Goal: Task Accomplishment & Management: Complete application form

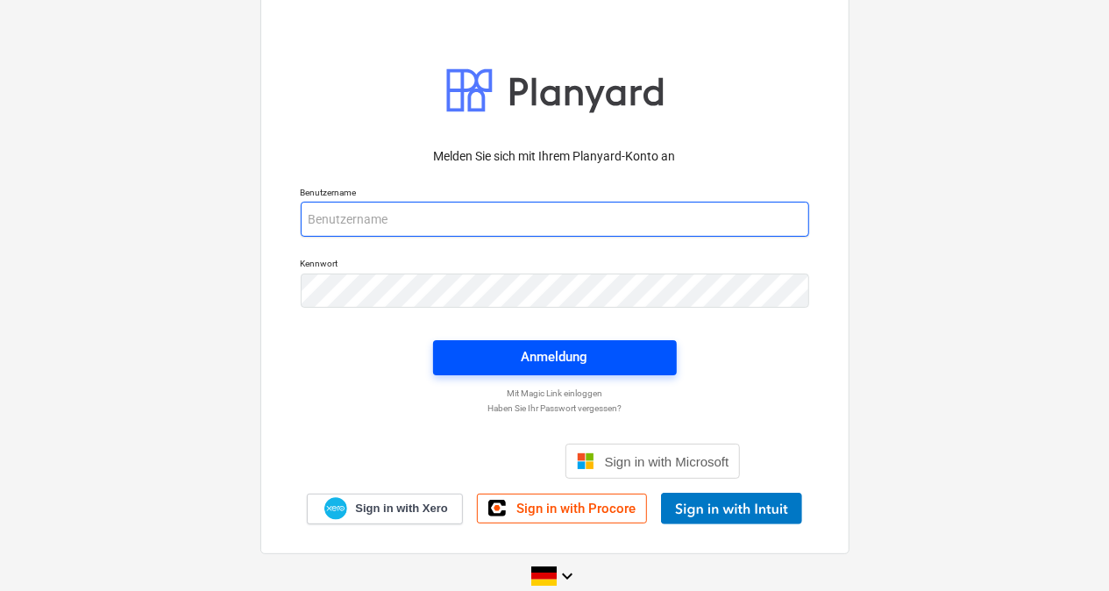
type input "[PERSON_NAME][EMAIL_ADDRESS][DOMAIN_NAME]"
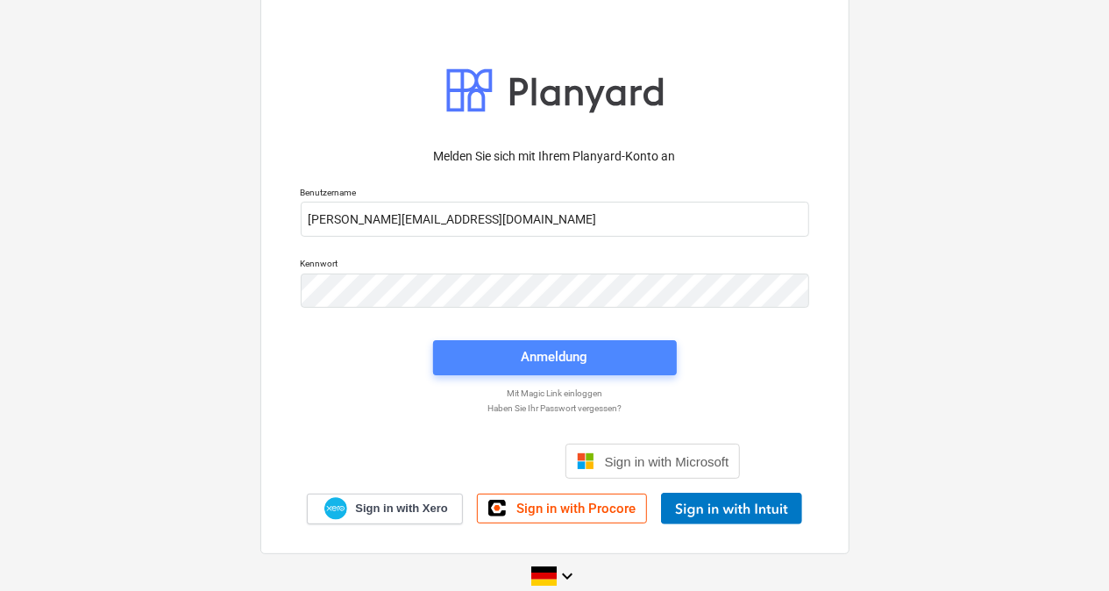
click at [569, 362] on div "Anmeldung" at bounding box center [555, 356] width 67 height 23
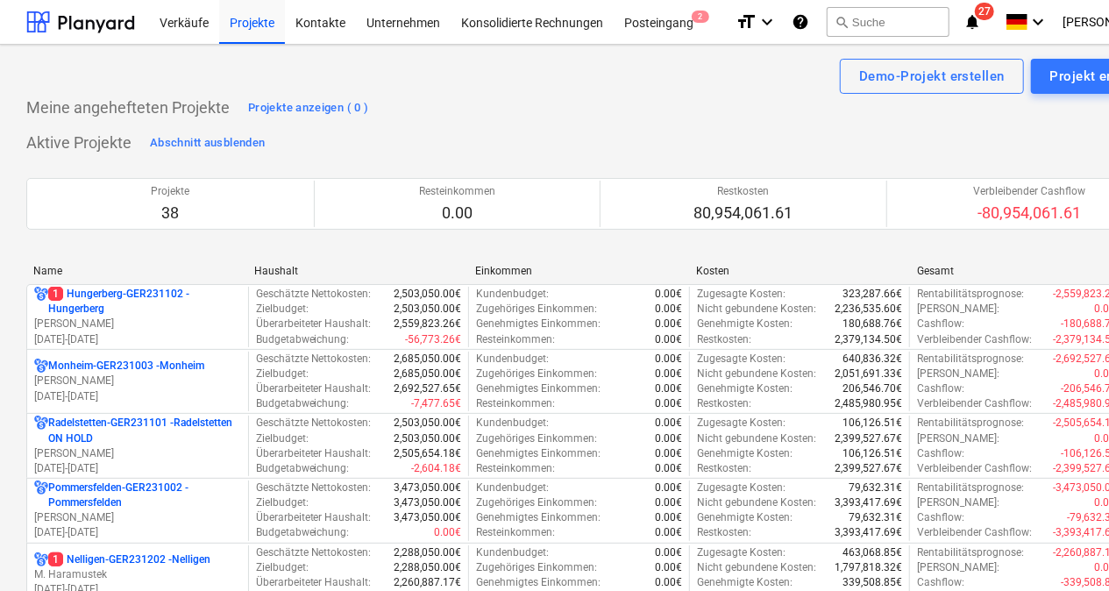
click at [107, 267] on div "Name" at bounding box center [136, 271] width 207 height 12
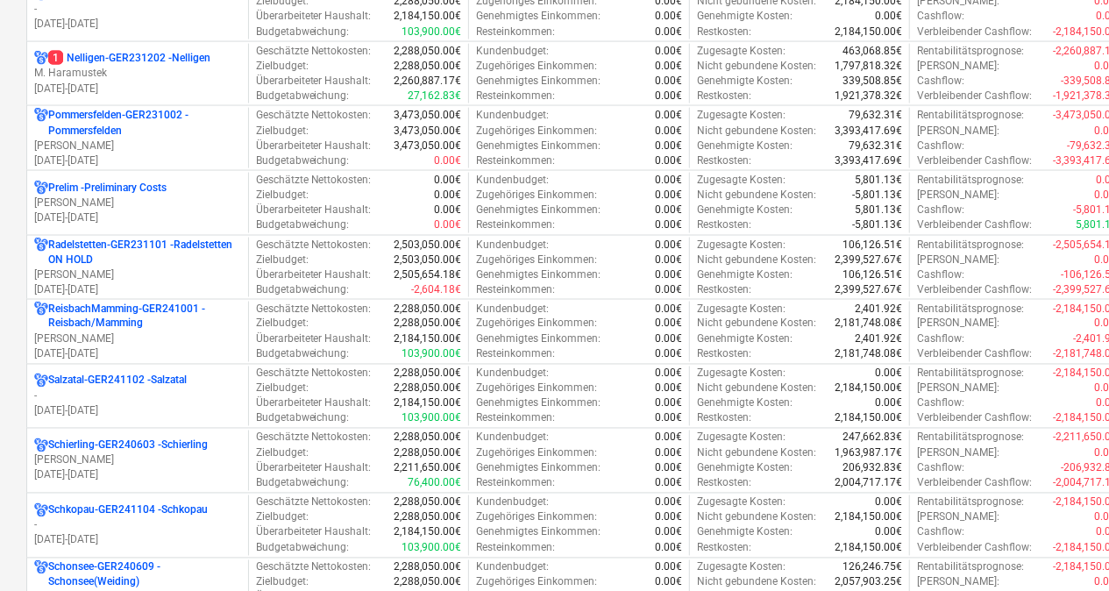
scroll to position [1557, 0]
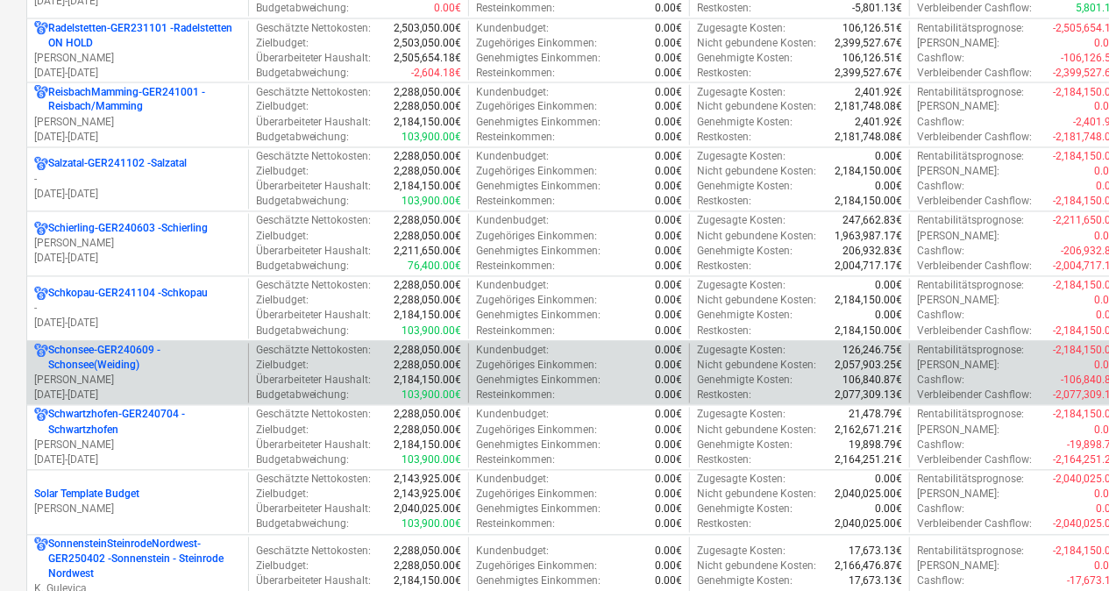
click at [91, 348] on p "Schonsee-GER240609 - Schonsee(Weiding)" at bounding box center [144, 359] width 193 height 30
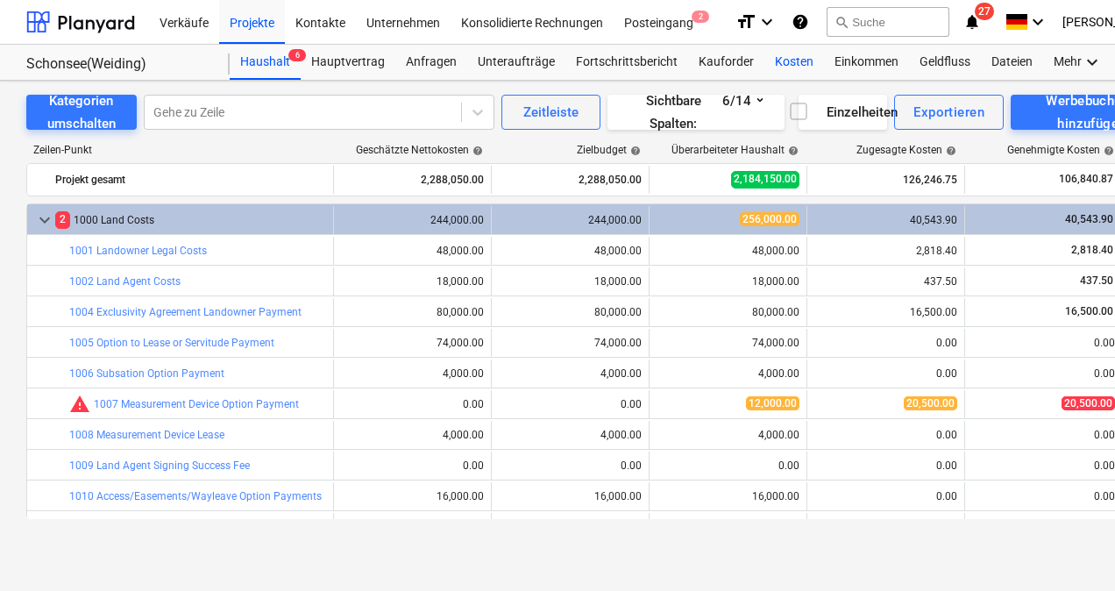
click at [791, 60] on div "Kosten" at bounding box center [795, 62] width 60 height 35
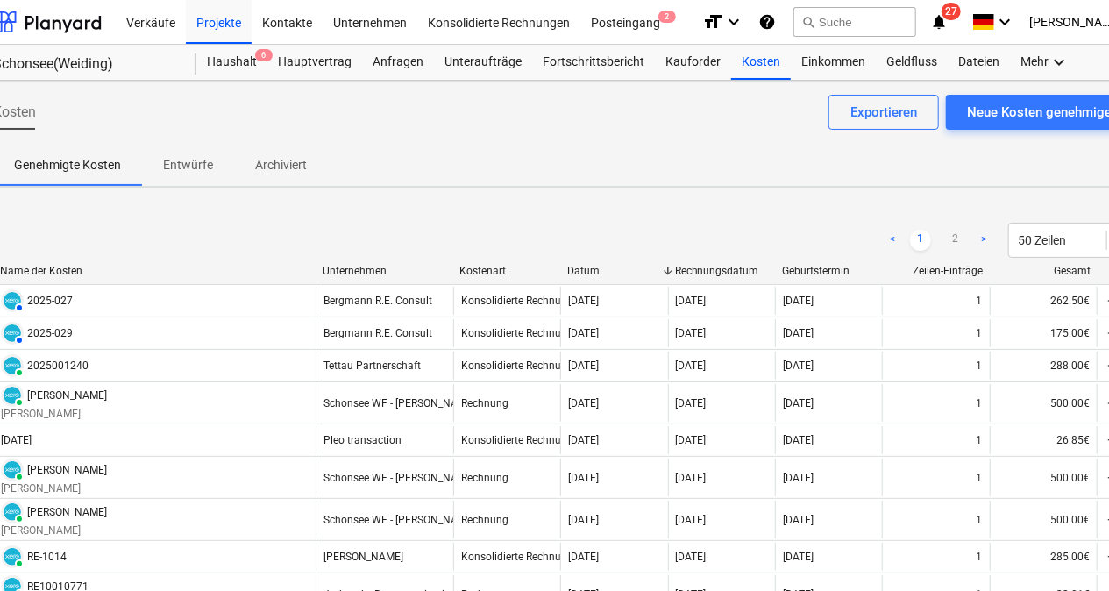
scroll to position [0, 27]
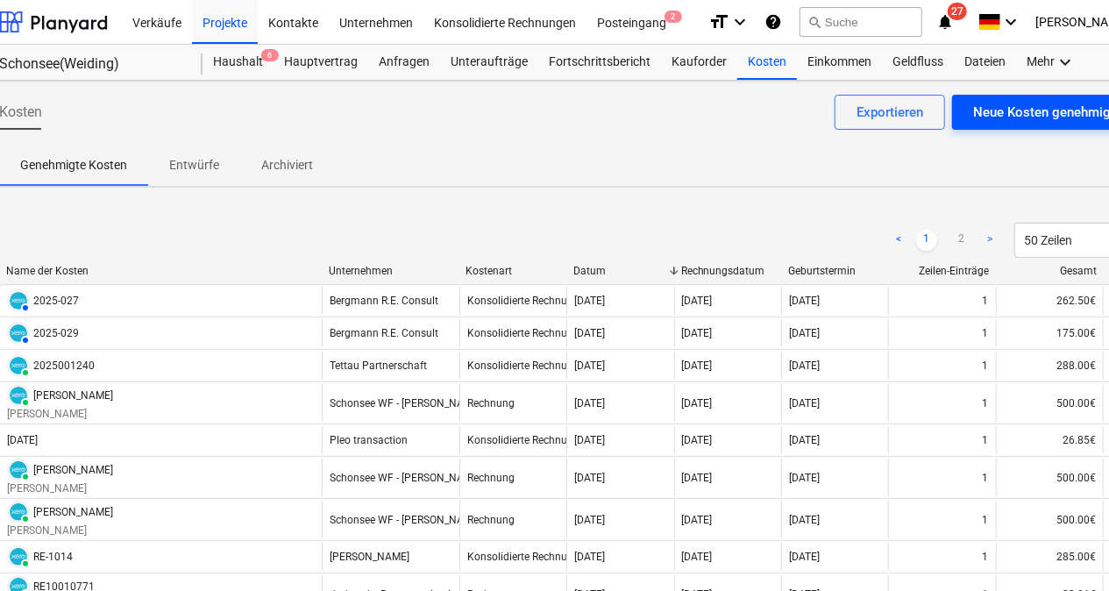
click at [1019, 103] on div "Neue Kosten genehmigen" at bounding box center [1049, 112] width 152 height 23
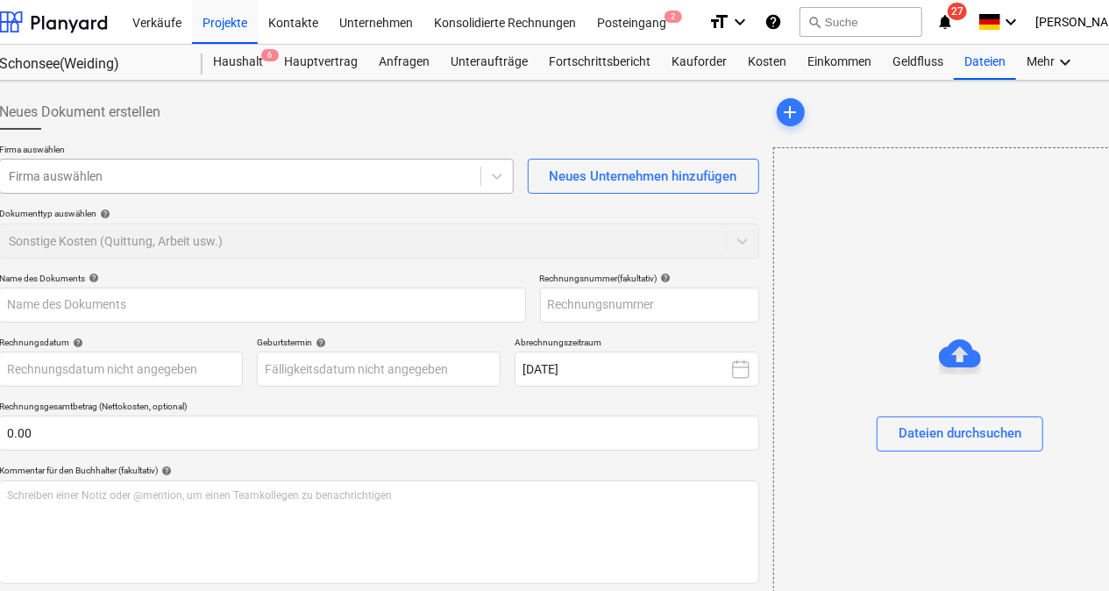
click at [146, 189] on div "Firma auswählen" at bounding box center [256, 176] width 515 height 35
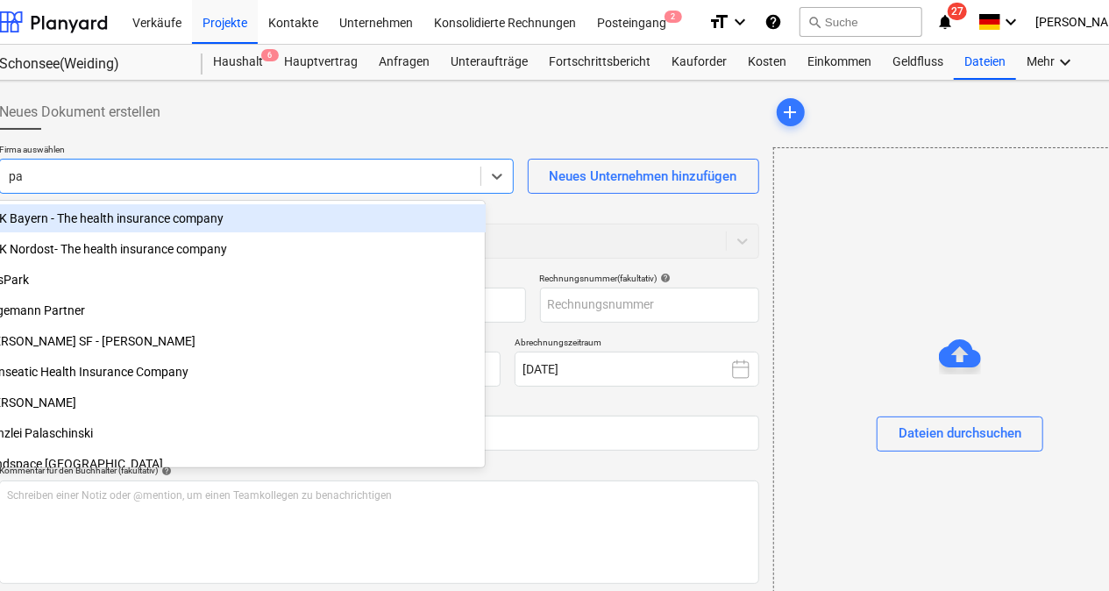
type input "paa"
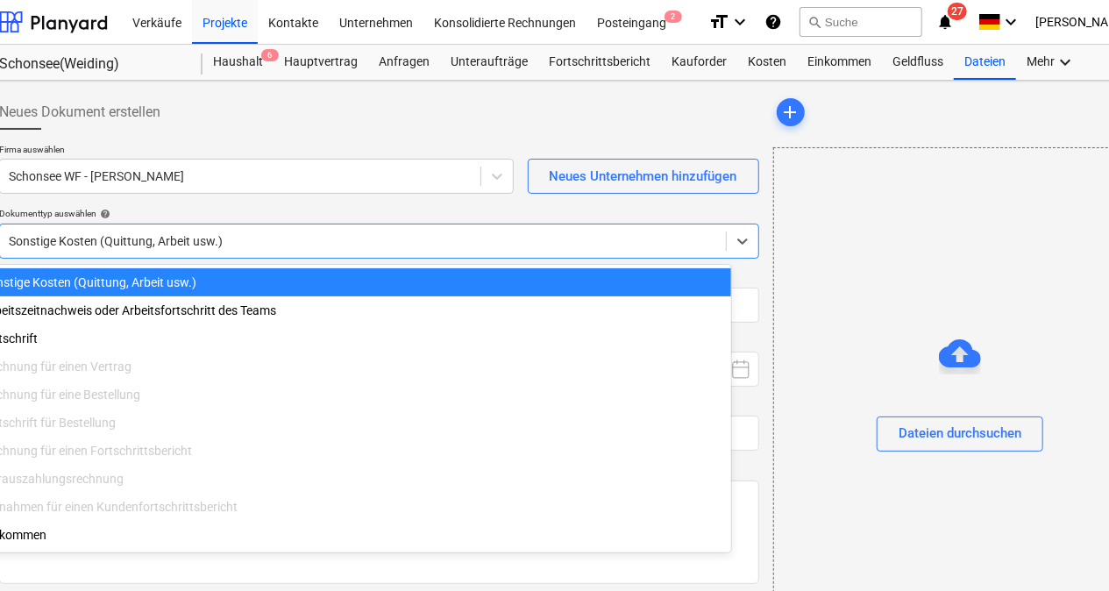
click at [139, 237] on div at bounding box center [363, 241] width 708 height 18
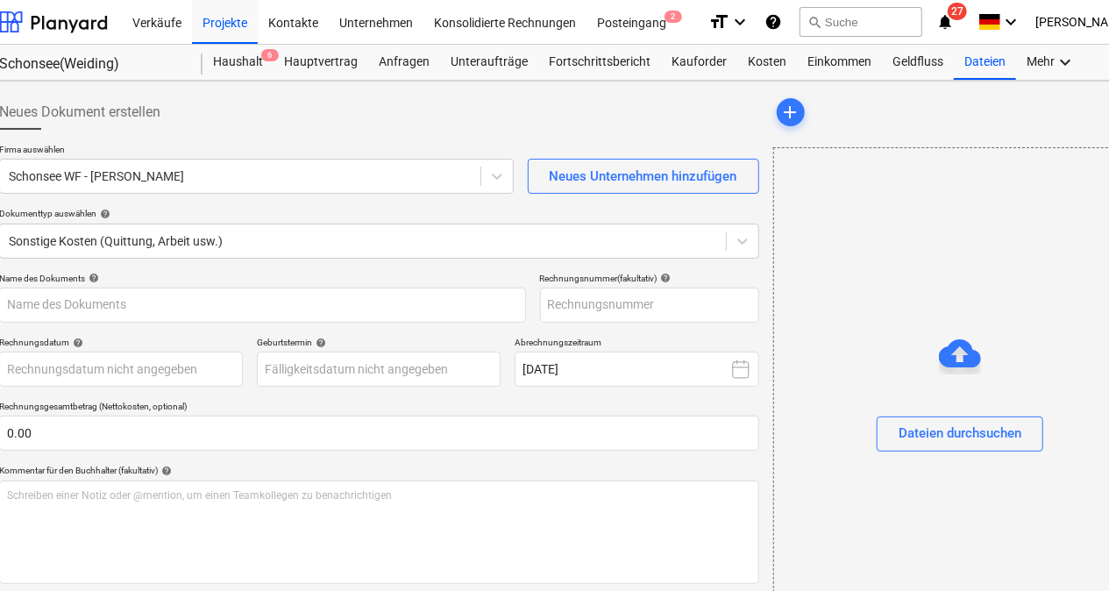
click at [132, 212] on div "Dokumenttyp auswählen help" at bounding box center [379, 213] width 760 height 11
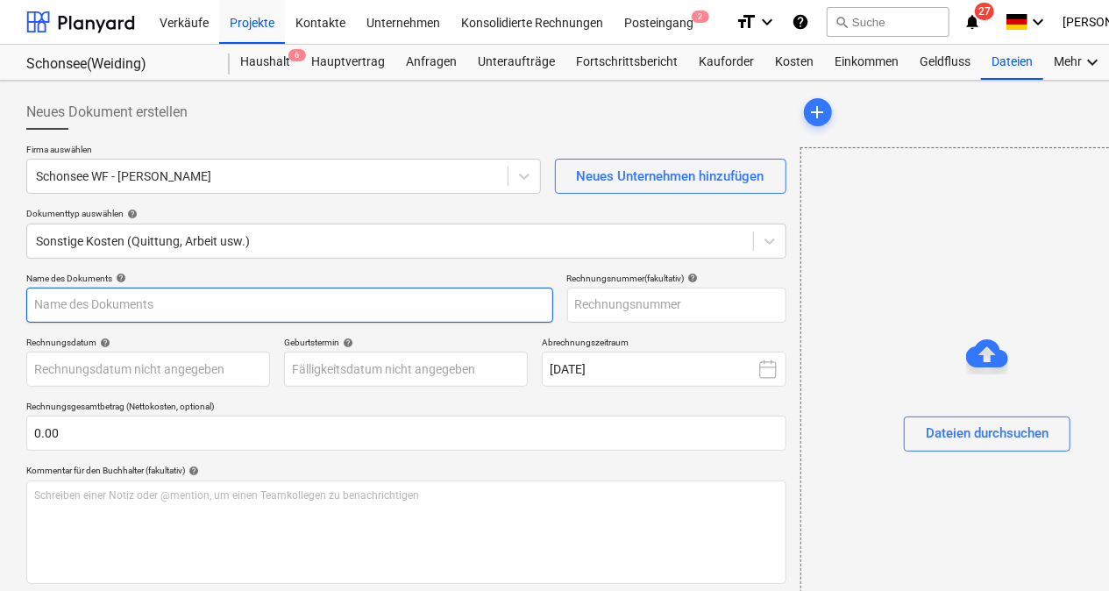
click at [116, 300] on input "text" at bounding box center [289, 305] width 527 height 35
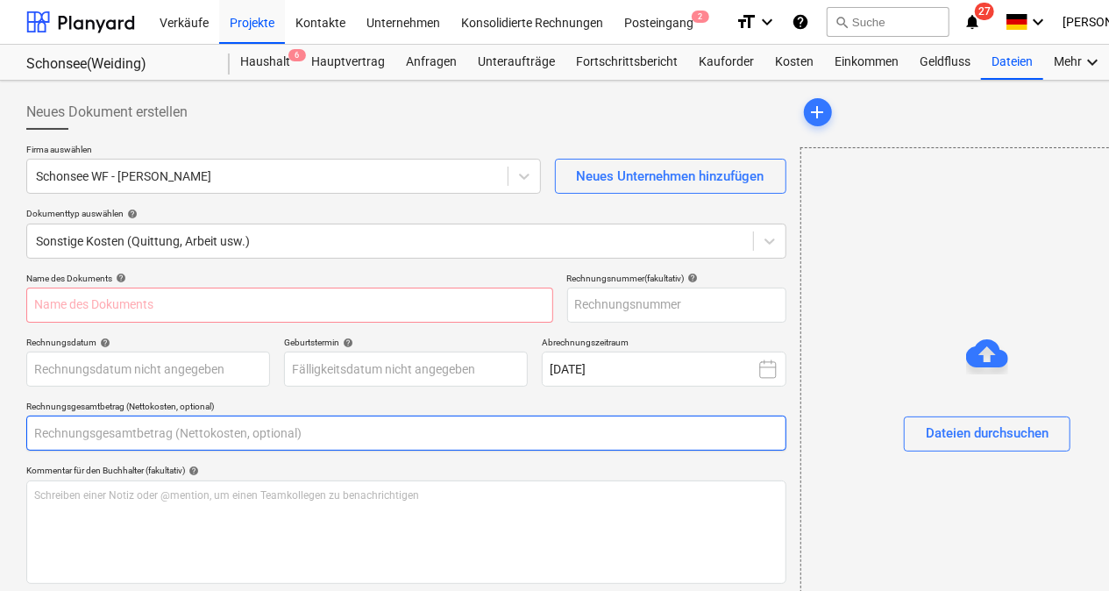
click at [106, 436] on input "text" at bounding box center [406, 433] width 760 height 35
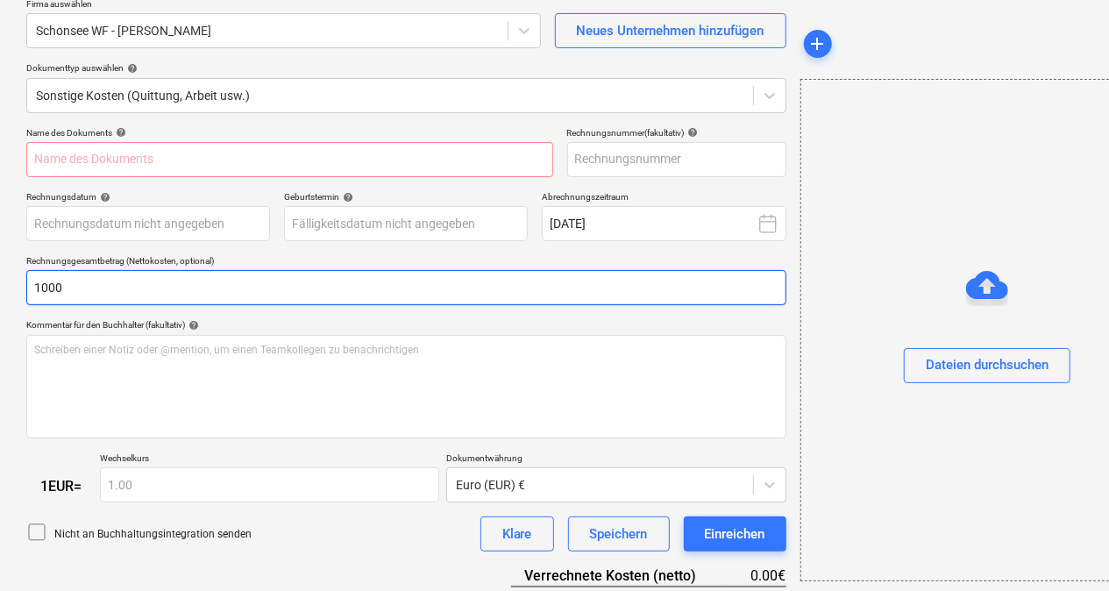
scroll to position [153, 0]
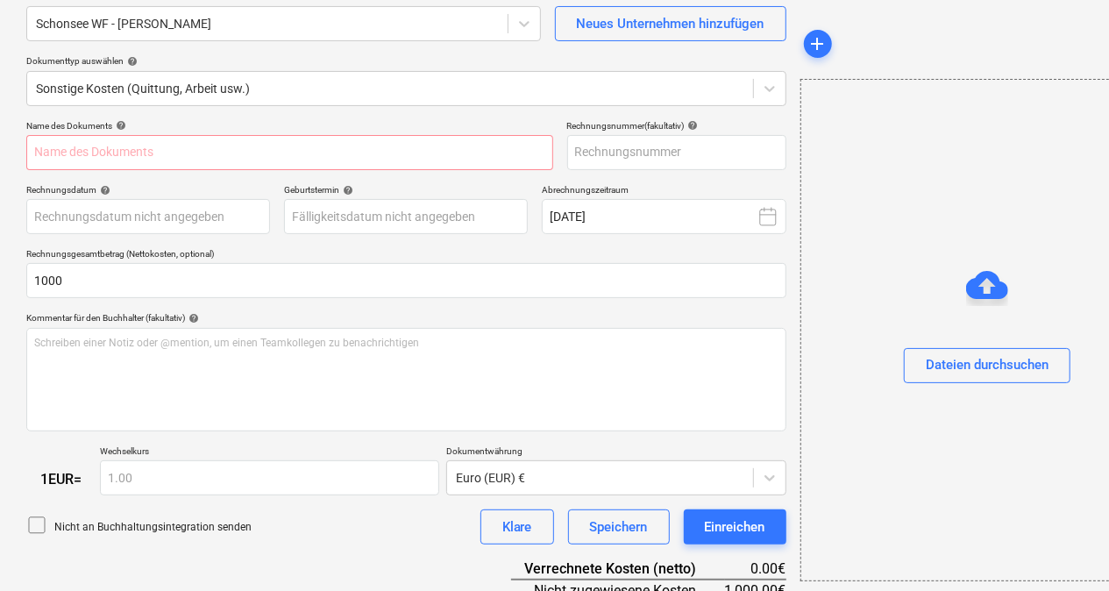
type input "1,000.00"
click at [39, 466] on div "1 EUR = Wechselkurs 1.00 Dokumentwährung Euro (EUR) €" at bounding box center [406, 470] width 760 height 50
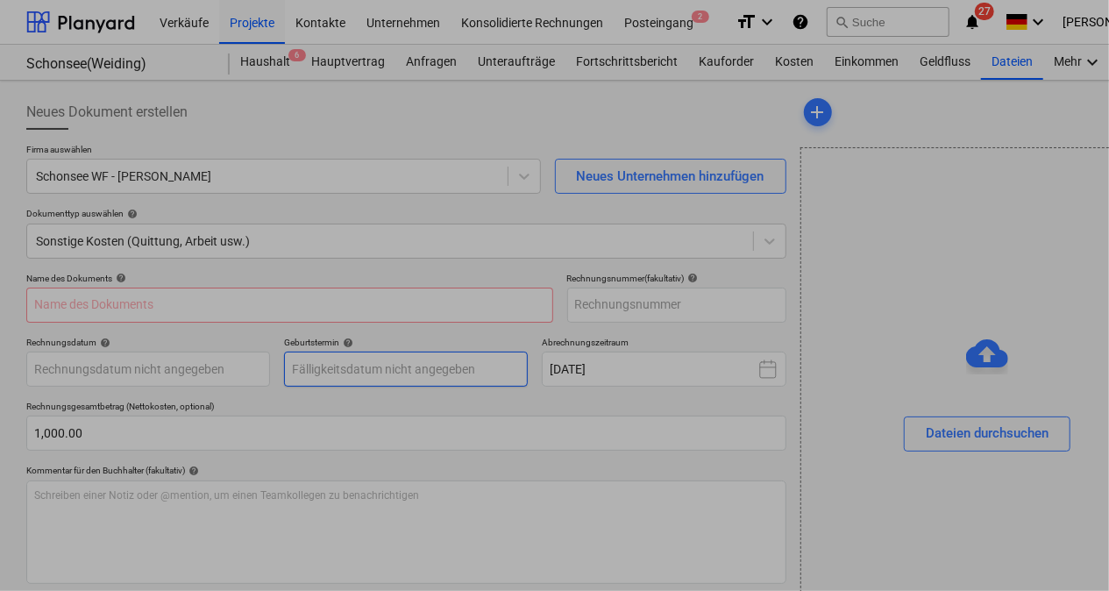
click at [312, 382] on body "Verkäufe Projekte Kontakte Unternehmen Konsolidierte Rechnungen Posteingang 2 f…" at bounding box center [554, 295] width 1109 height 591
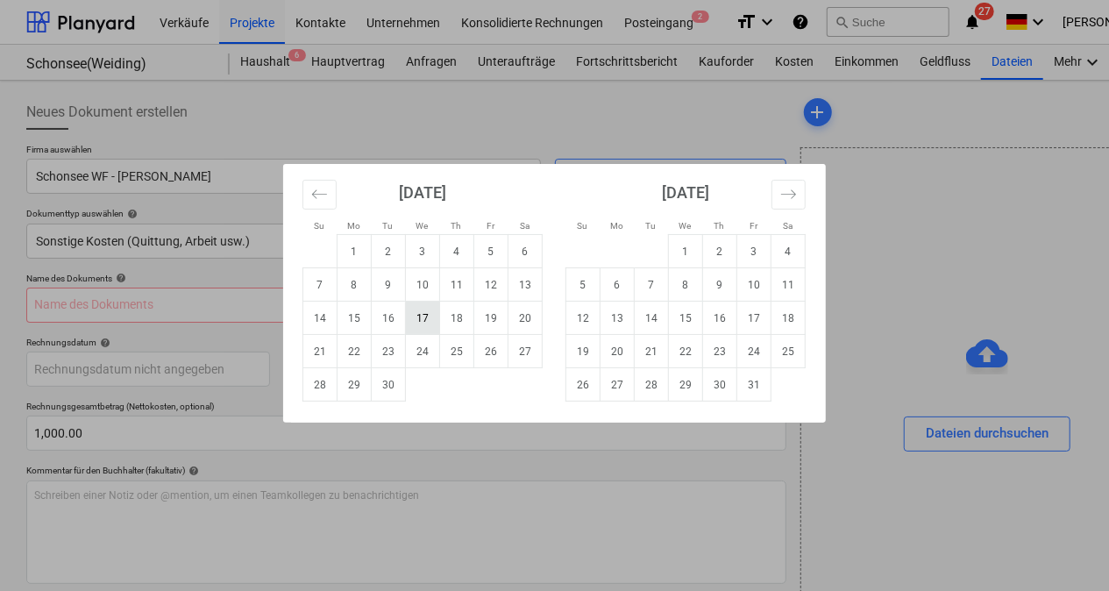
click at [414, 318] on td "17" at bounding box center [423, 318] width 34 height 33
type input "[DATE]"
click at [156, 370] on body "Verkäufe Projekte Kontakte Unternehmen Konsolidierte Rechnungen Posteingang 2 f…" at bounding box center [554, 295] width 1109 height 591
click at [423, 316] on td "17" at bounding box center [423, 318] width 34 height 33
type input "[DATE]"
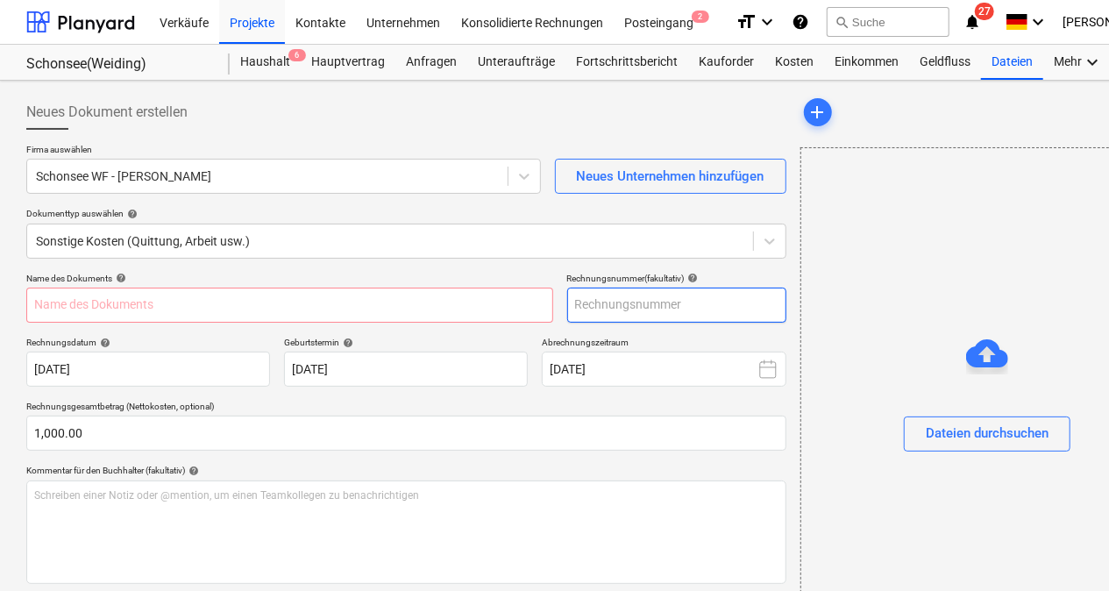
click at [616, 304] on input "text" at bounding box center [676, 305] width 219 height 35
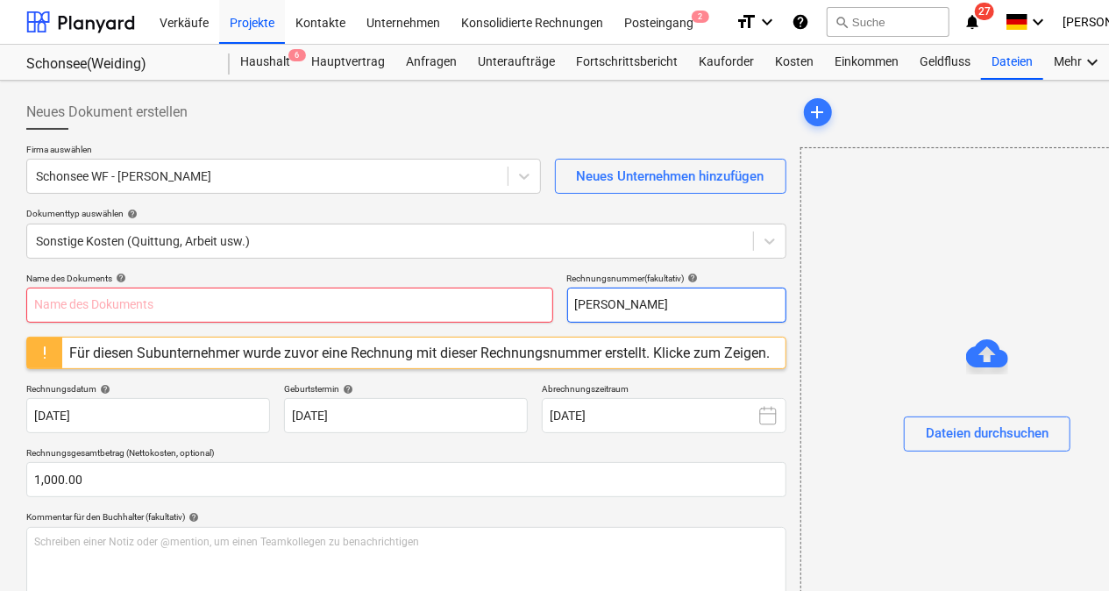
type input "[PERSON_NAME]"
click at [272, 308] on input "text" at bounding box center [289, 305] width 527 height 35
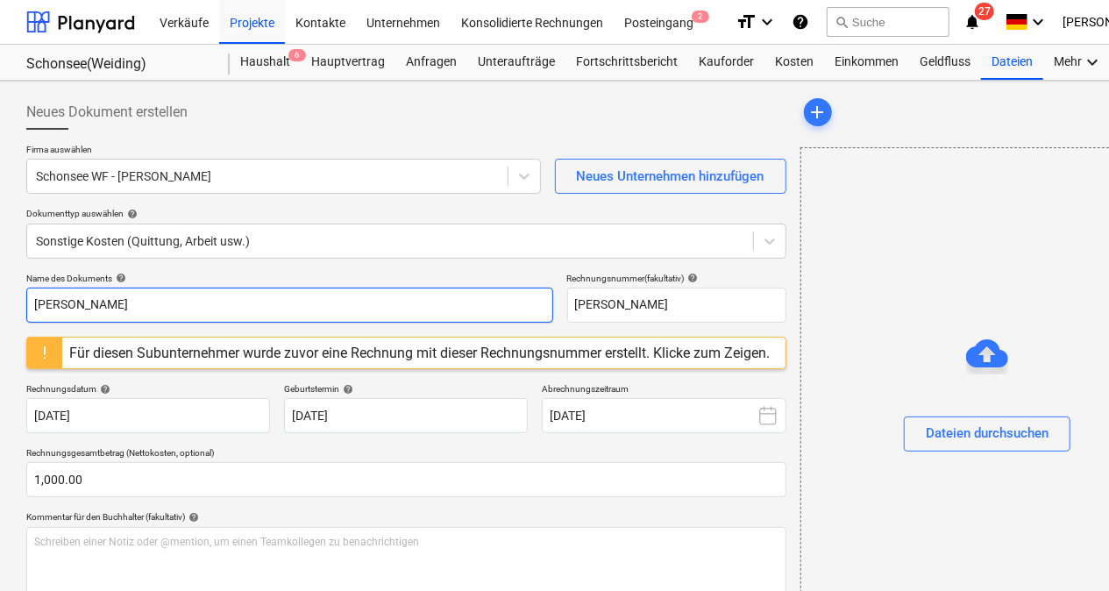
type input "[PERSON_NAME]"
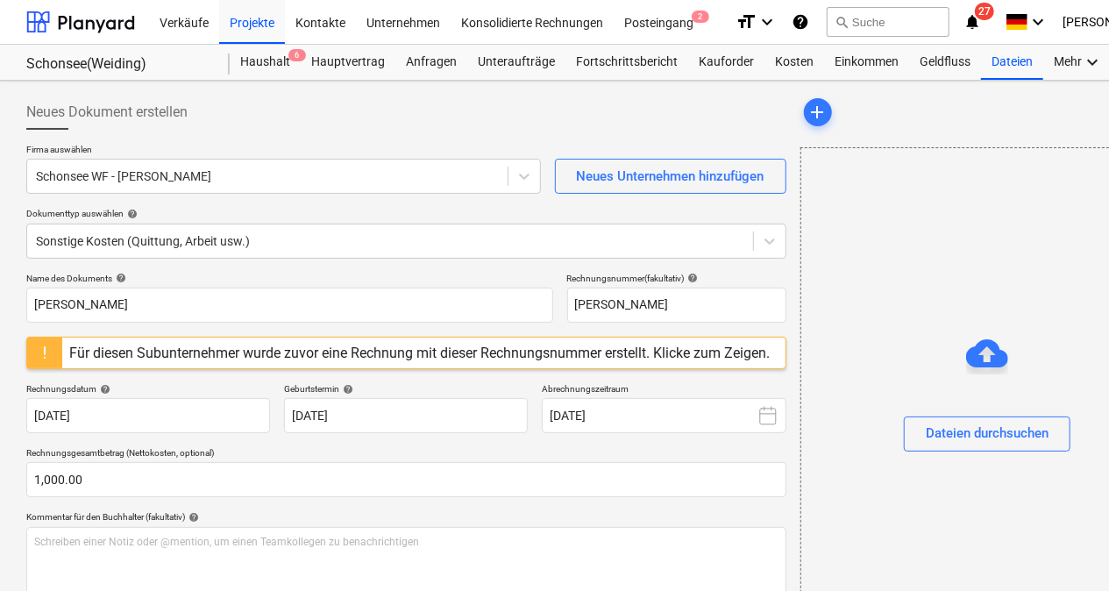
click at [365, 273] on div "Name des Dokuments help" at bounding box center [289, 278] width 527 height 11
click at [977, 423] on div "Dateien durchsuchen" at bounding box center [987, 433] width 123 height 23
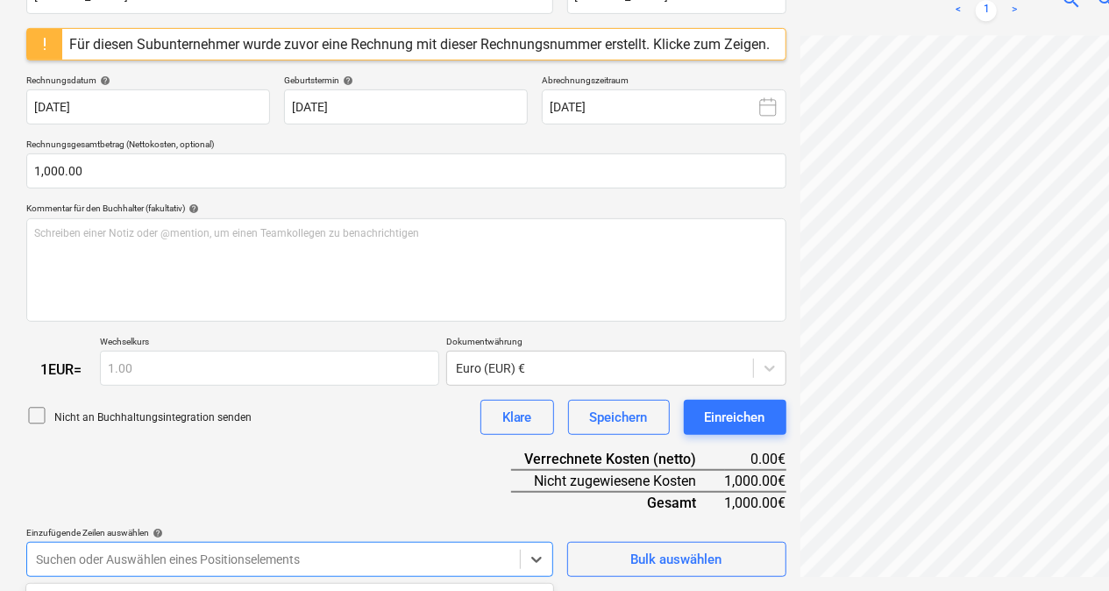
scroll to position [568, 0]
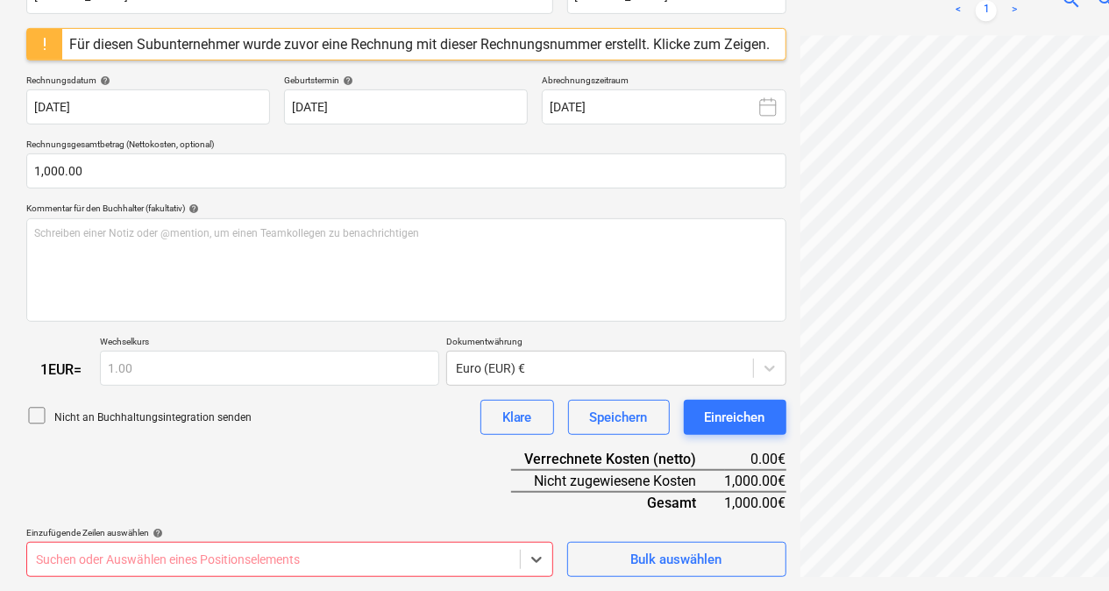
scroll to position [309, 0]
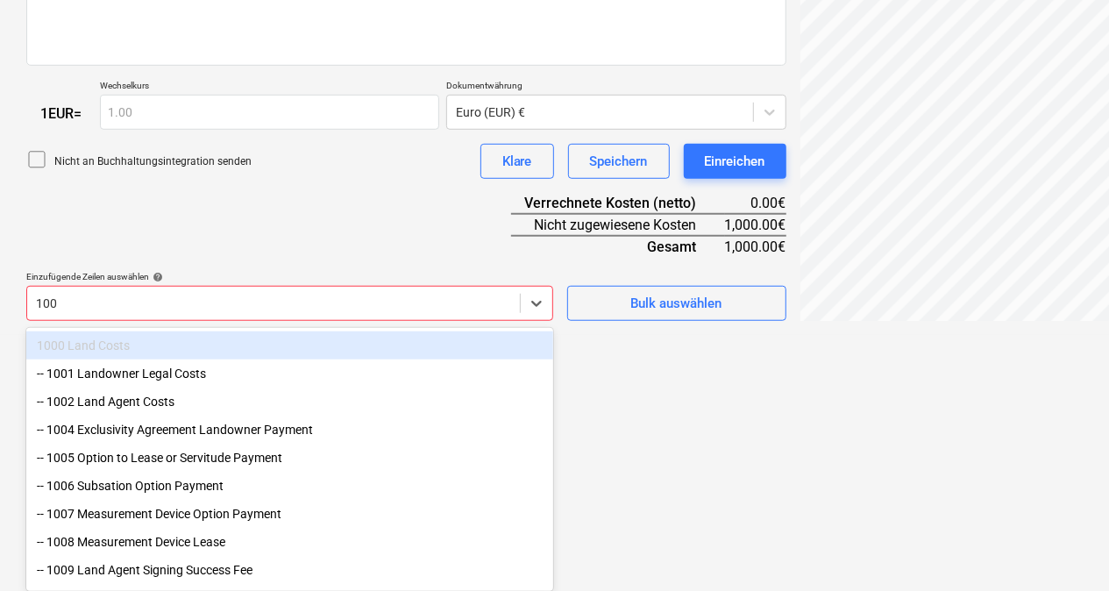
type input "1004"
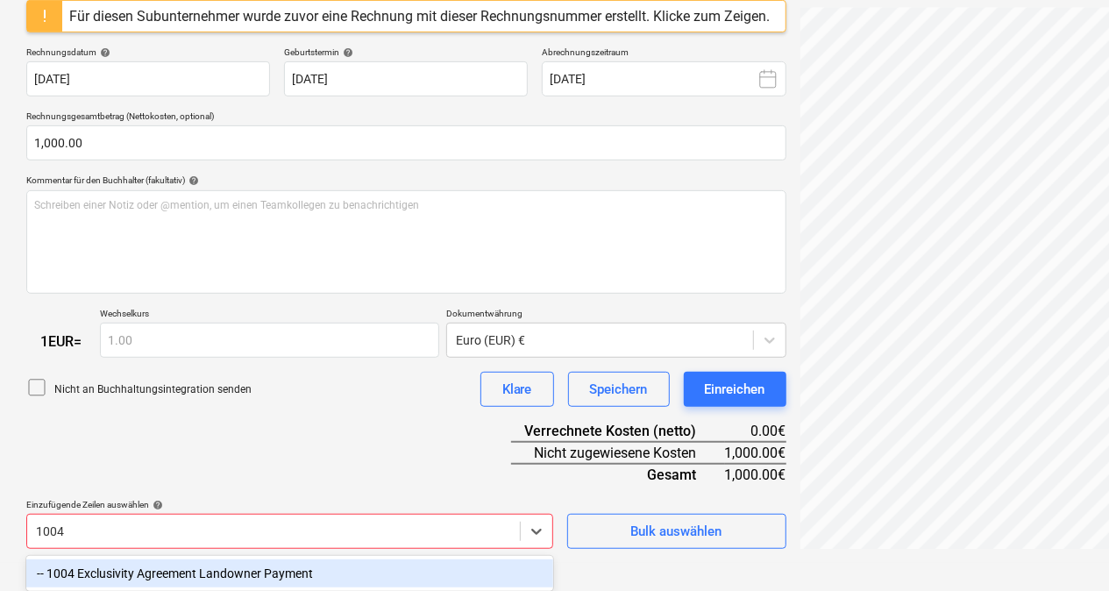
scroll to position [337, 0]
click at [158, 570] on div "-- 1004 Exclusivity Agreement Landowner Payment" at bounding box center [289, 573] width 527 height 28
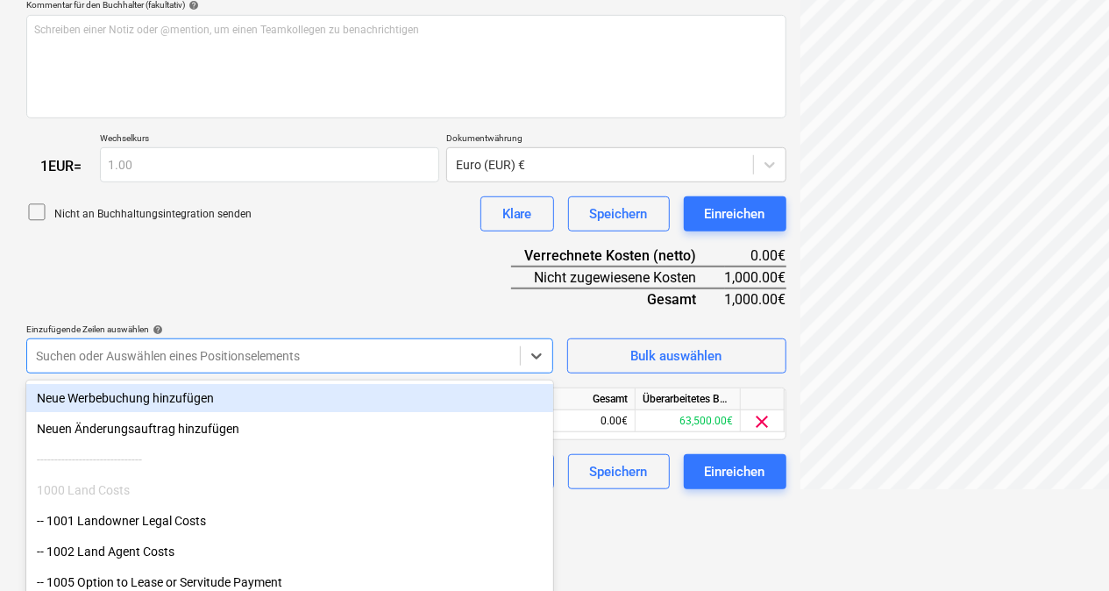
scroll to position [528, 0]
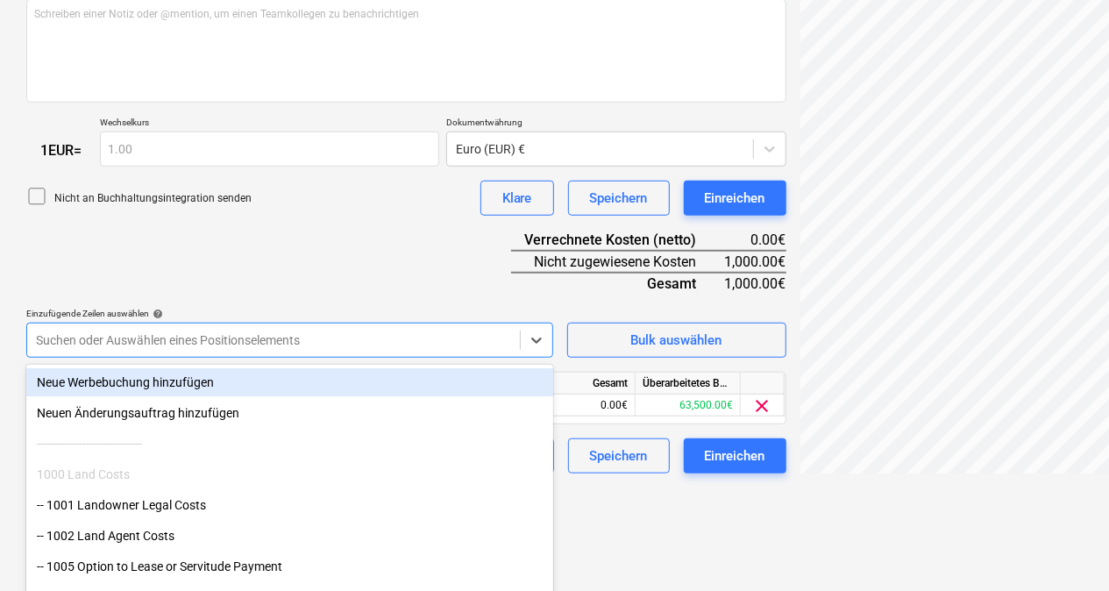
click at [307, 254] on div "Name des Dokuments help Hans Paa Rechnungsnummer (fakultativ) help Hans Paa Für…" at bounding box center [406, 110] width 760 height 730
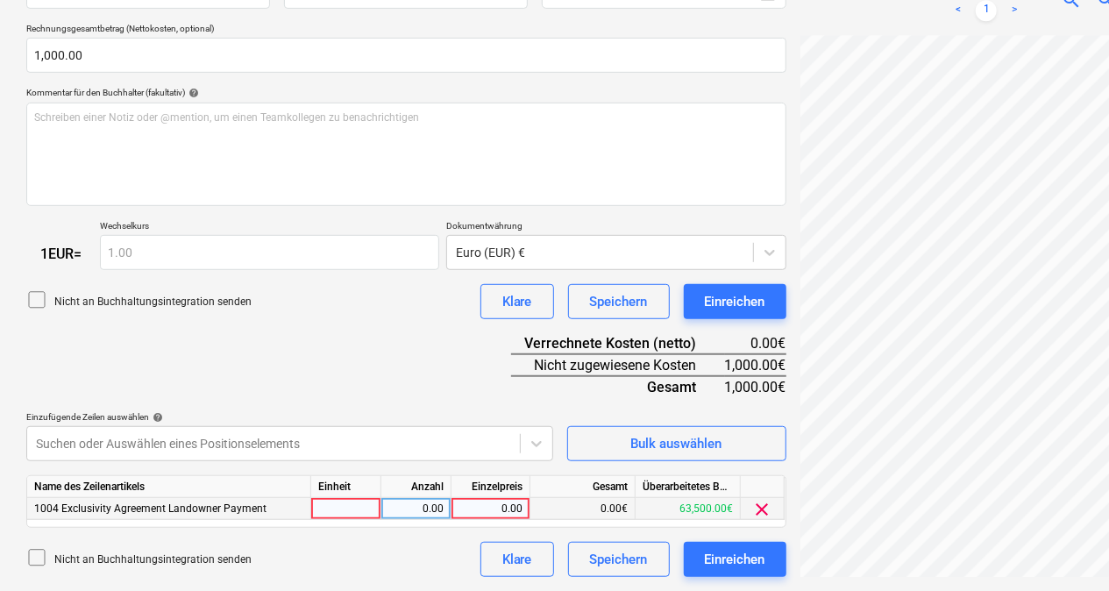
click at [335, 512] on div at bounding box center [346, 509] width 70 height 22
type input "pcs"
click at [438, 509] on div "0.00" at bounding box center [415, 509] width 55 height 22
type input "1"
click at [477, 509] on div "0.00" at bounding box center [491, 509] width 64 height 22
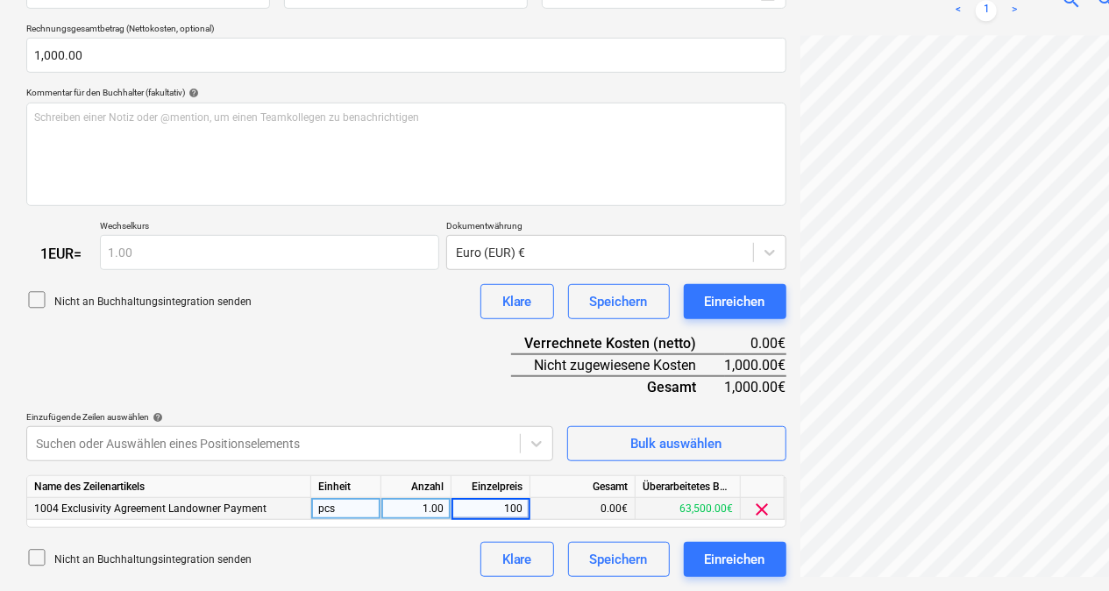
type input "1000"
click at [447, 403] on div "Name des Dokuments help Hans Paa Rechnungsnummer (fakultativ) help Hans Paa Für…" at bounding box center [406, 213] width 760 height 730
click at [726, 566] on div "Einreichen" at bounding box center [735, 559] width 60 height 23
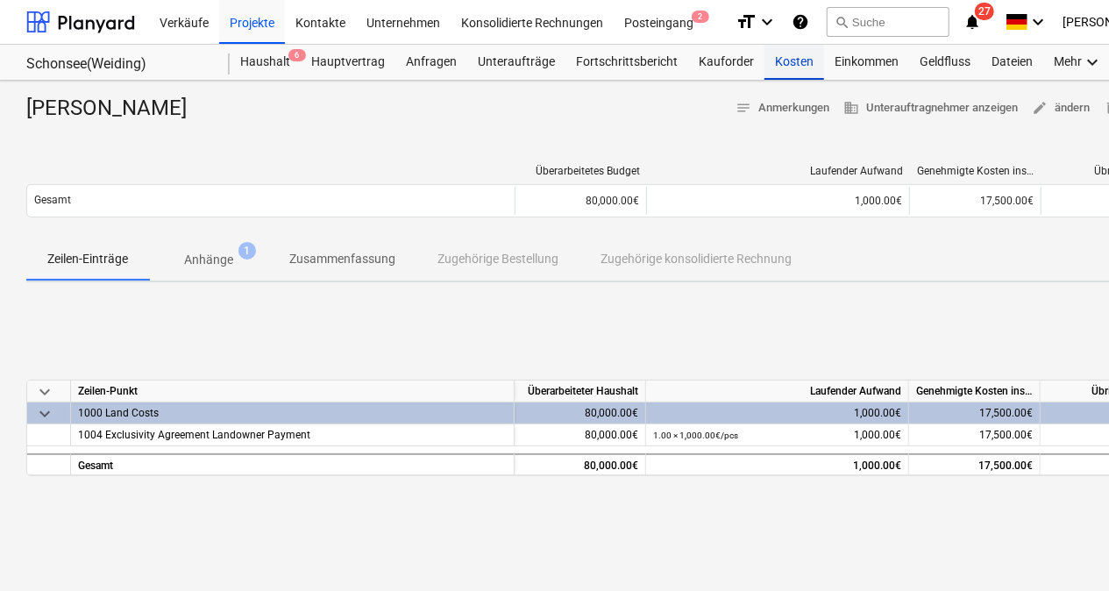
click at [780, 59] on div "Kosten" at bounding box center [795, 62] width 60 height 35
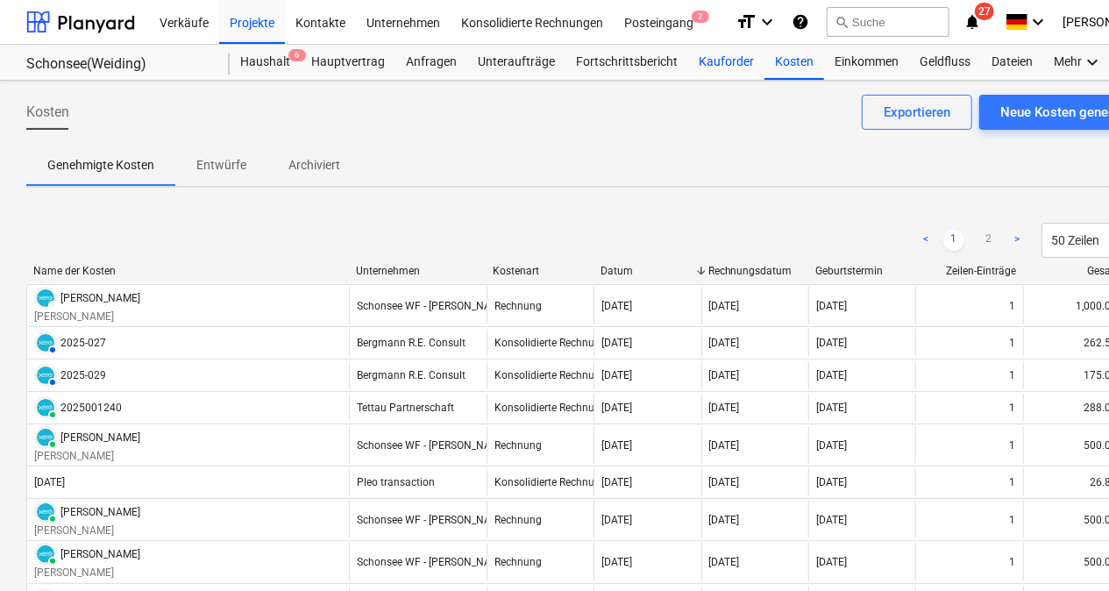
click at [715, 72] on div "Kauforder" at bounding box center [726, 62] width 76 height 35
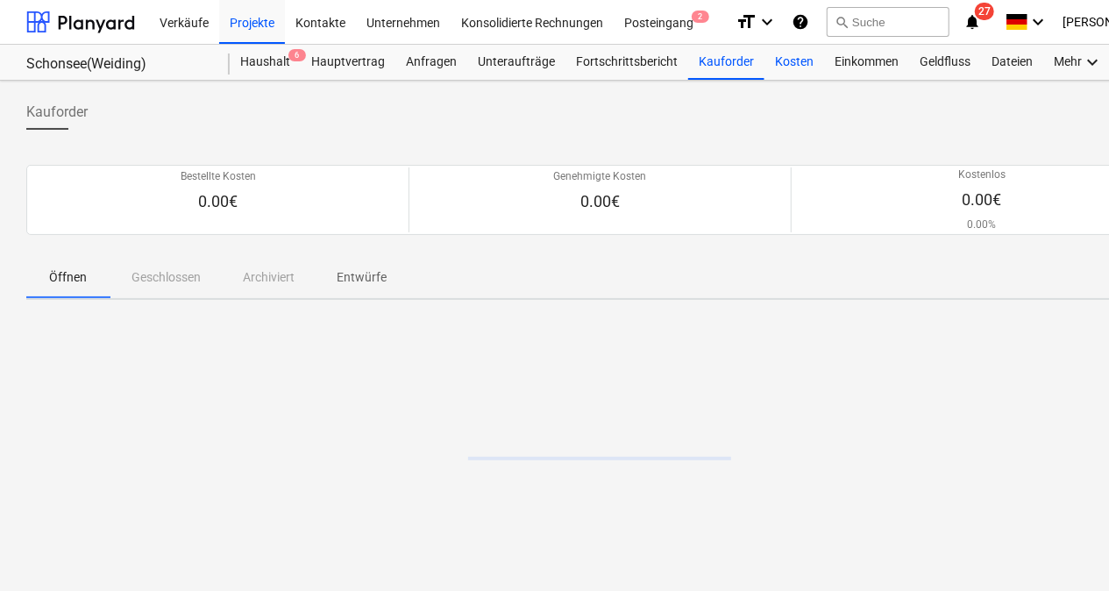
click at [773, 62] on div "Kosten" at bounding box center [795, 62] width 60 height 35
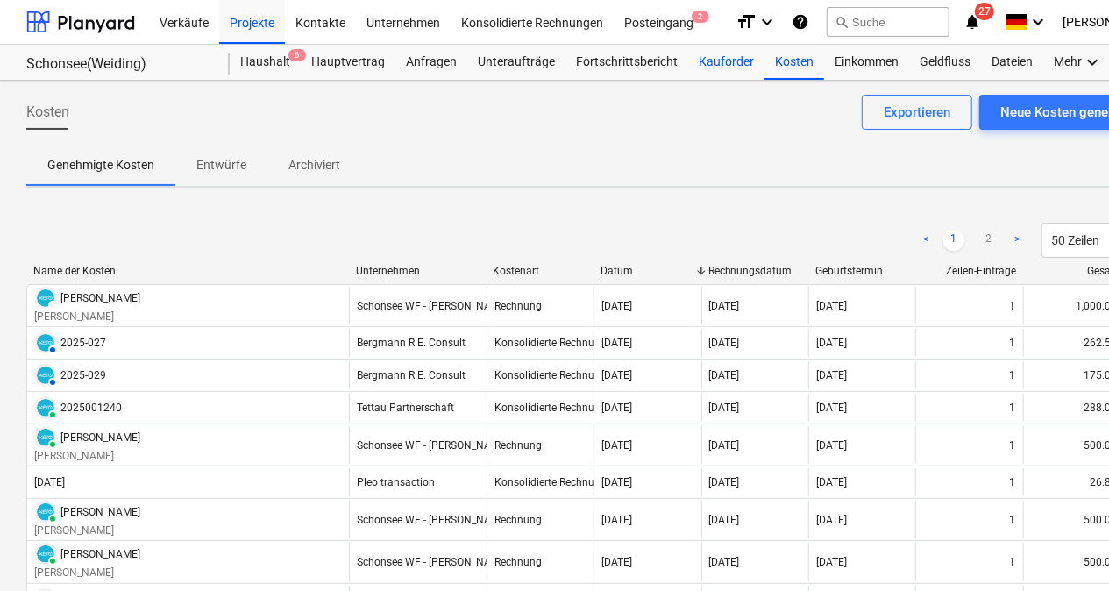
click at [722, 59] on div "Kauforder" at bounding box center [726, 62] width 76 height 35
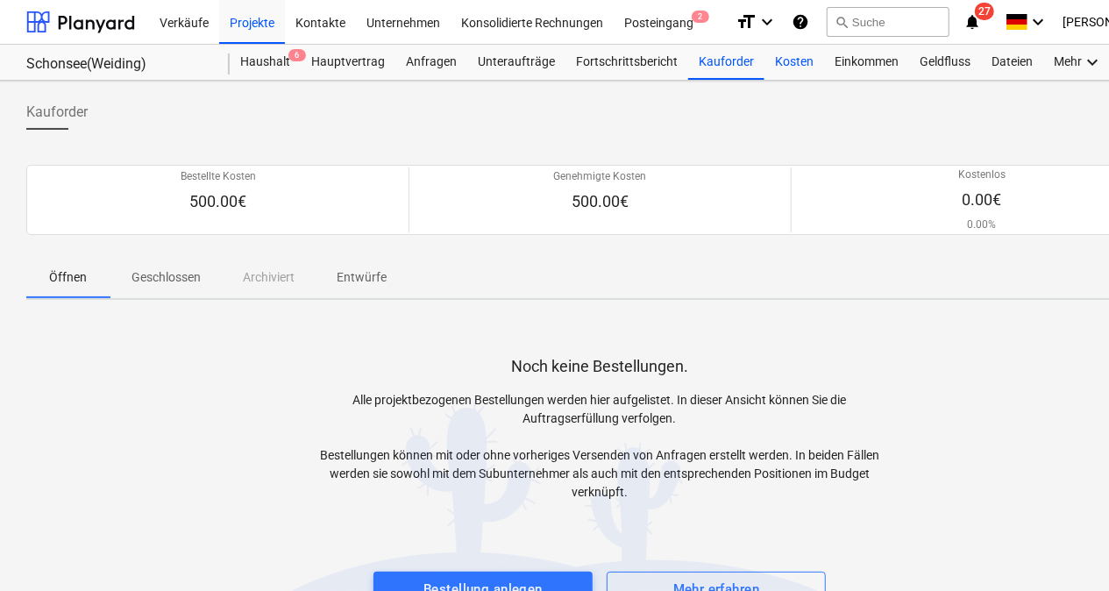
click at [793, 54] on div "Kosten" at bounding box center [795, 62] width 60 height 35
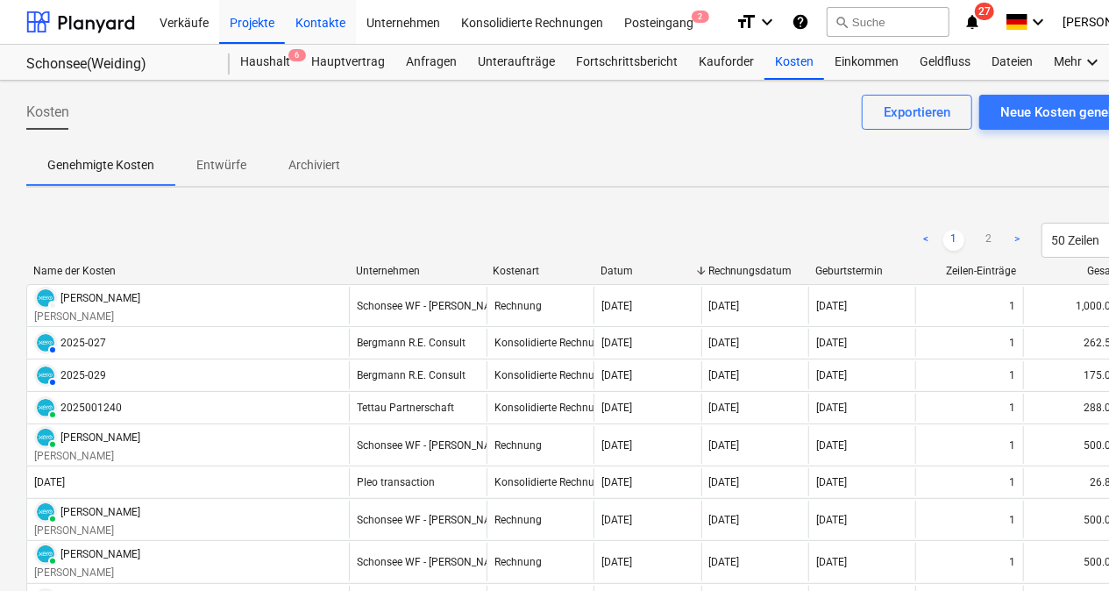
click at [315, 18] on div "Kontakte" at bounding box center [320, 21] width 71 height 45
click at [256, 18] on div "Projekte" at bounding box center [252, 21] width 66 height 45
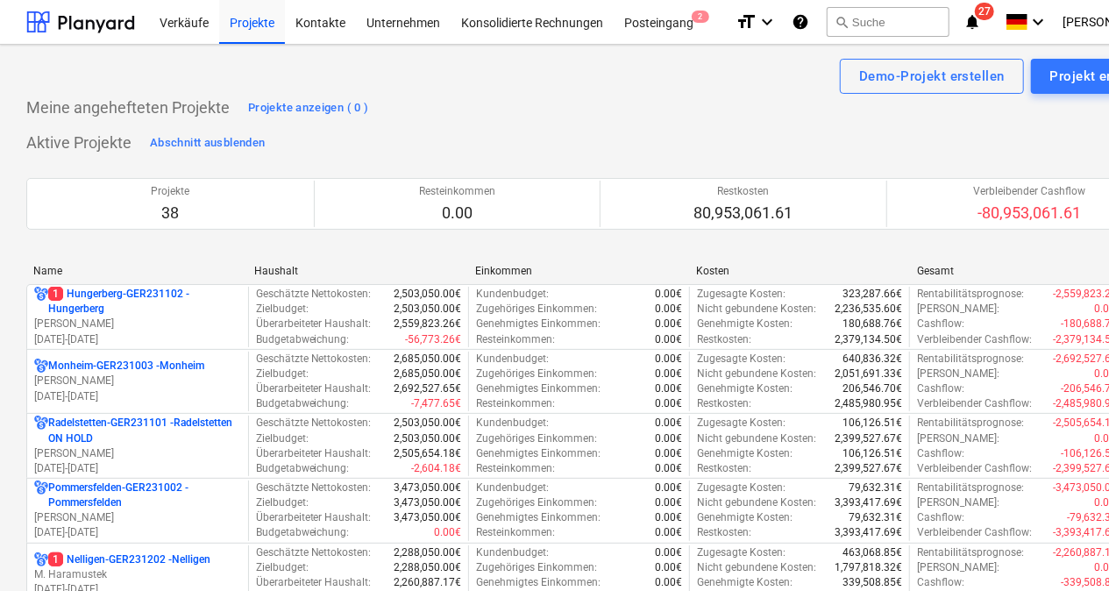
click at [75, 272] on div "Name" at bounding box center [136, 271] width 207 height 12
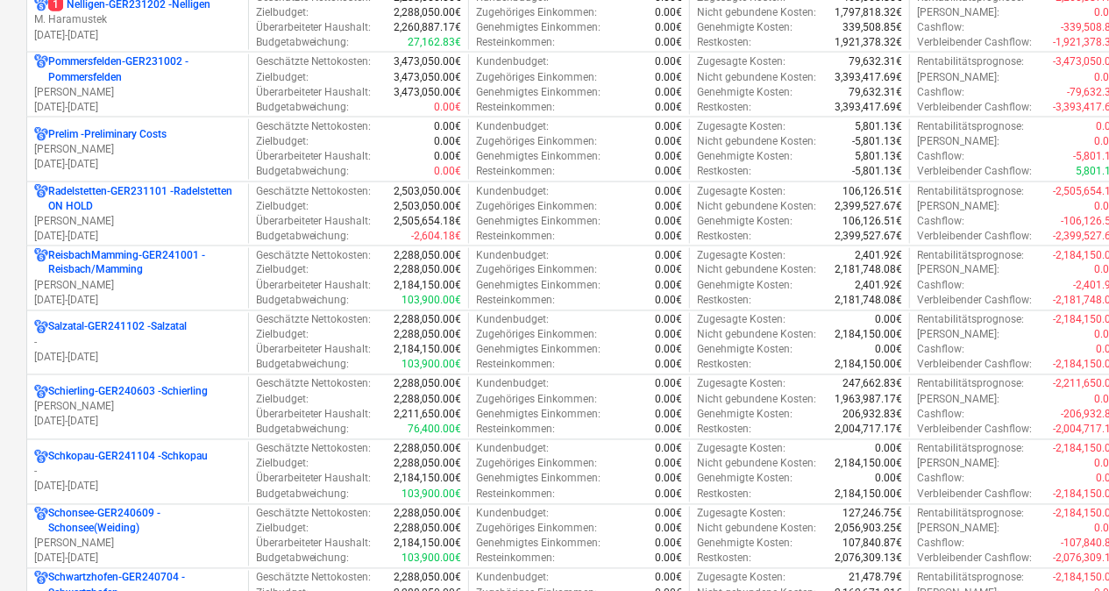
scroll to position [1620, 0]
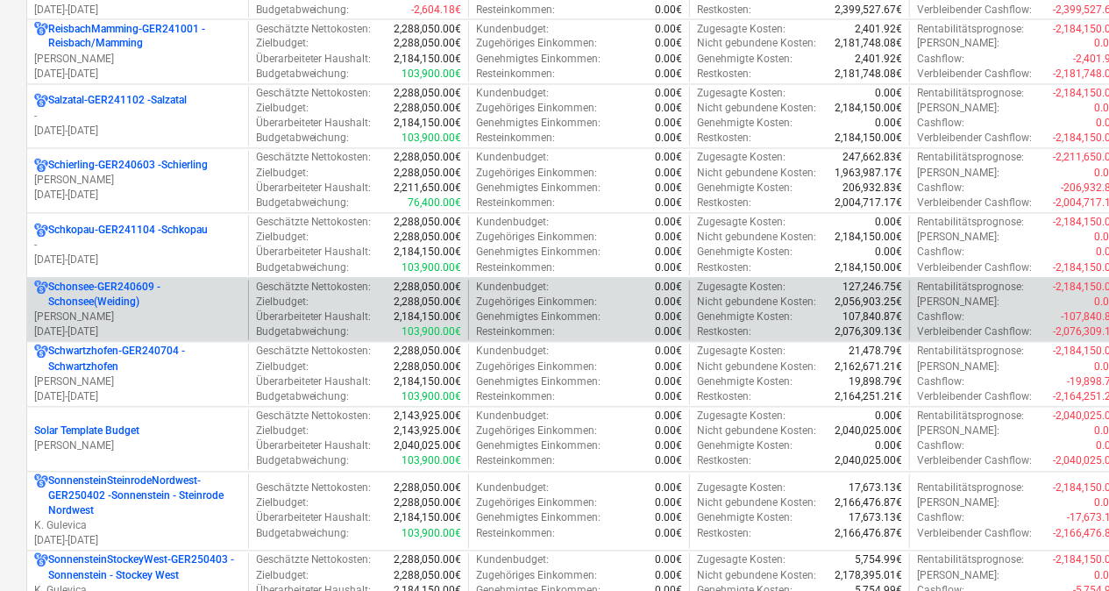
click at [92, 289] on p "Schonsee-GER240609 - Schonsee(Weiding)" at bounding box center [144, 296] width 193 height 30
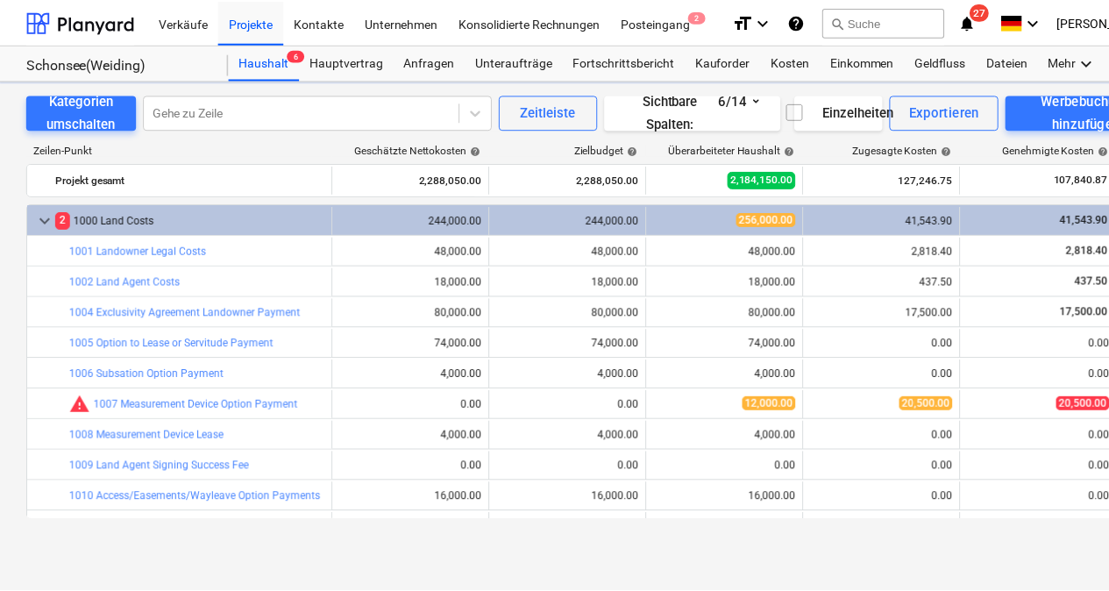
scroll to position [452, 0]
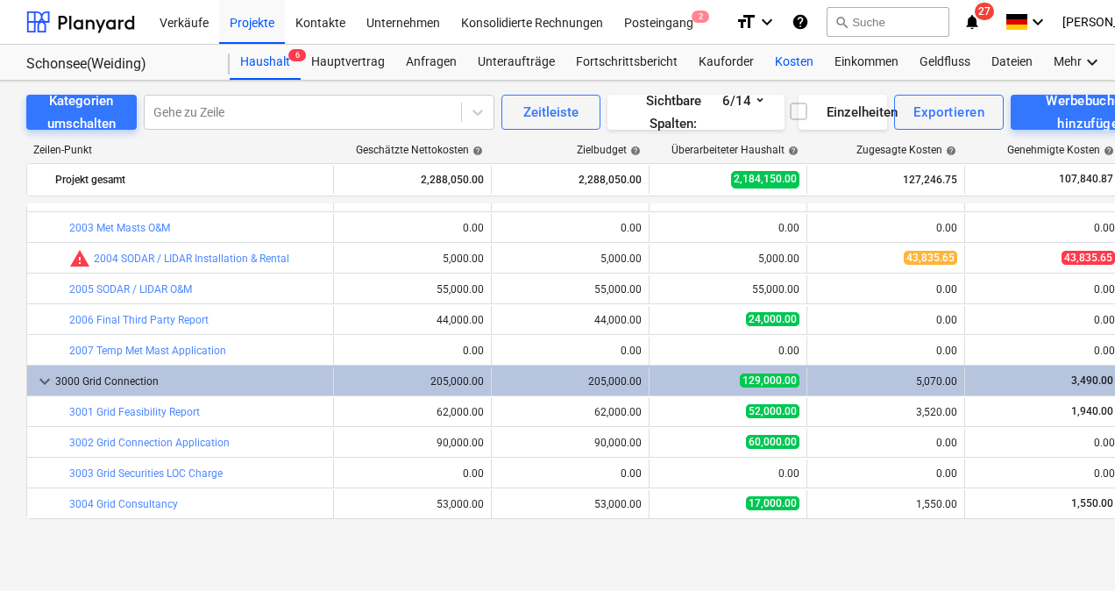
click at [792, 61] on div "Kosten" at bounding box center [795, 62] width 60 height 35
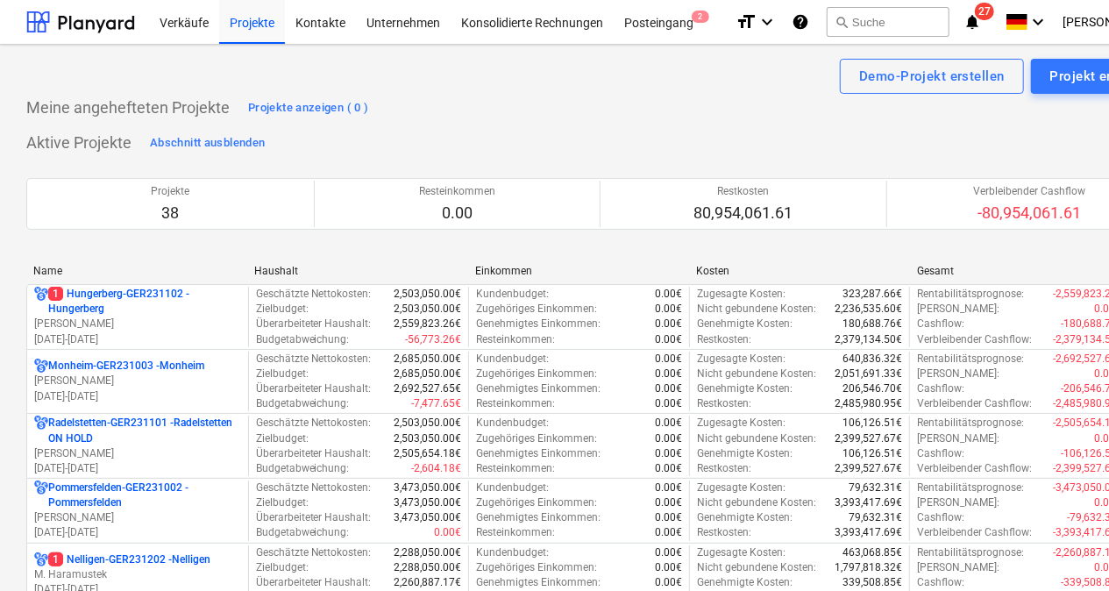
click at [107, 268] on div "Name" at bounding box center [136, 271] width 207 height 12
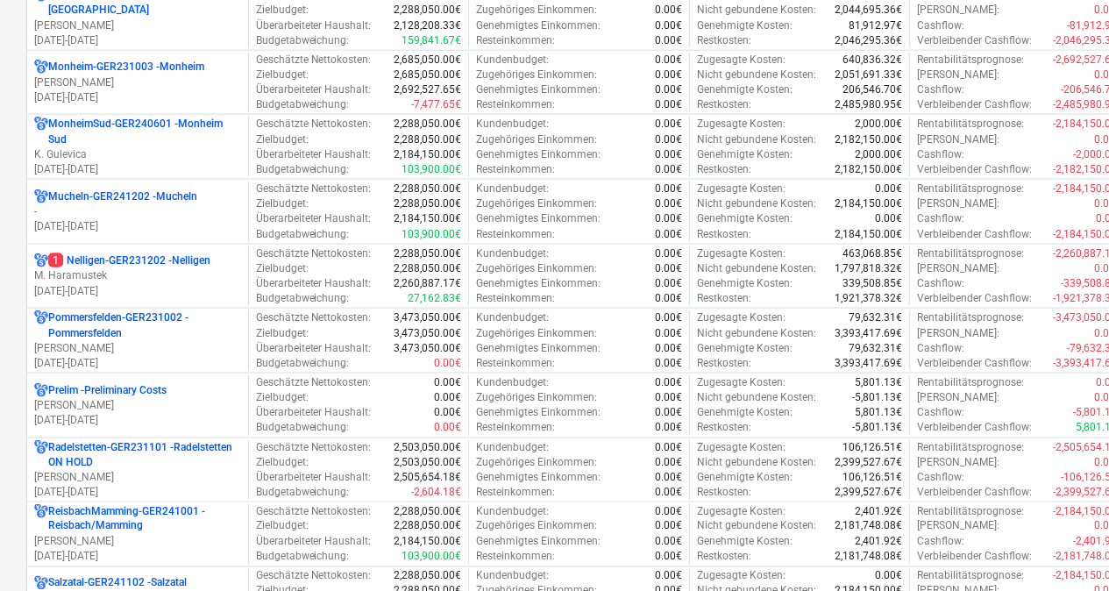
scroll to position [1370, 0]
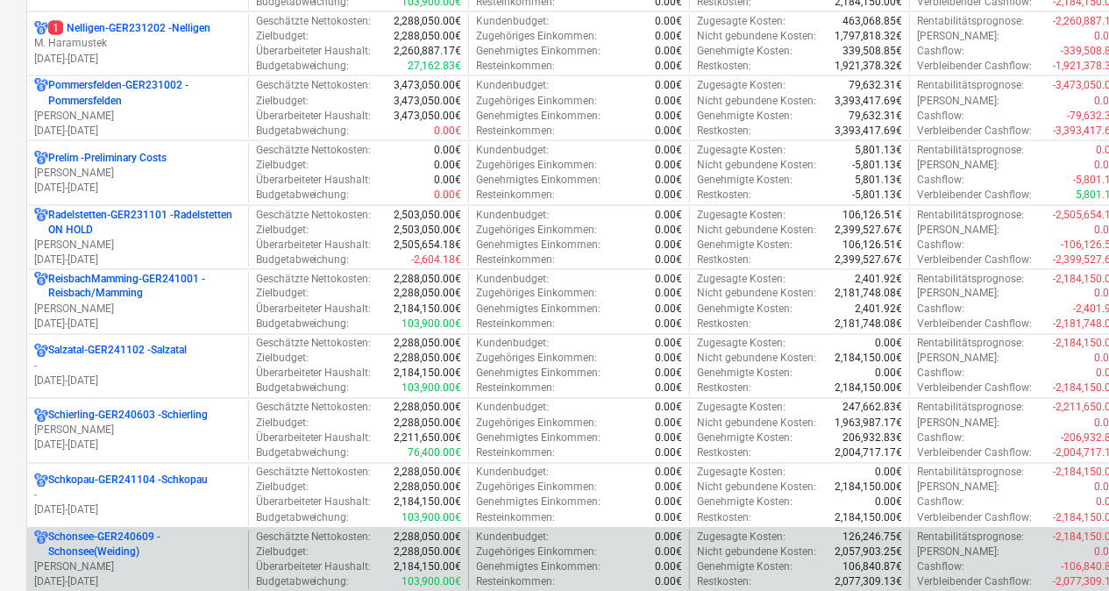
click at [87, 544] on p "Schonsee-GER240609 - Schonsee(Weiding)" at bounding box center [144, 545] width 193 height 30
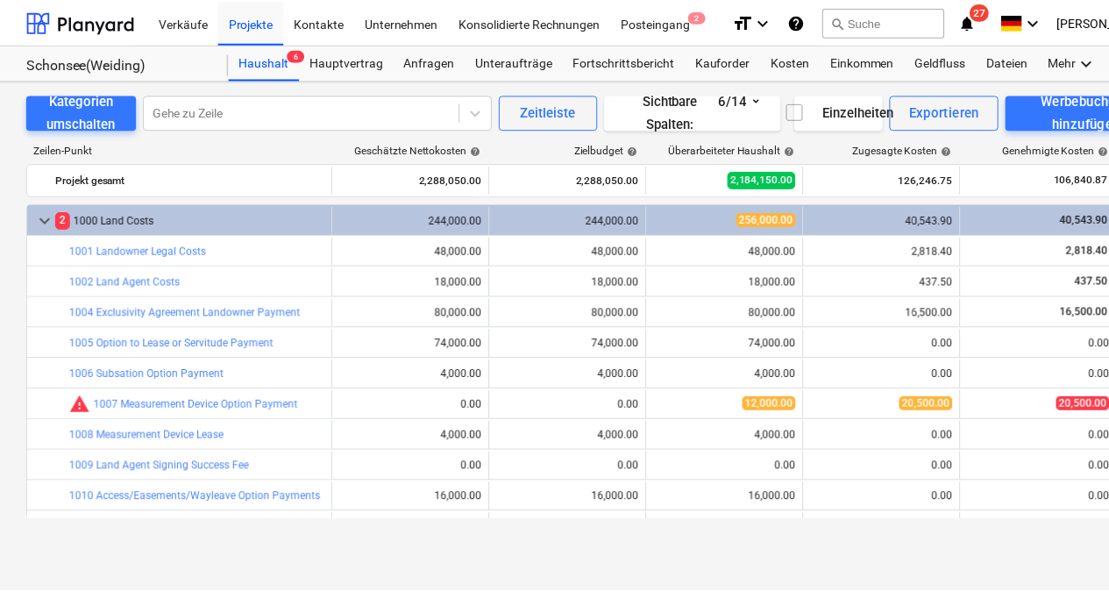
scroll to position [452, 0]
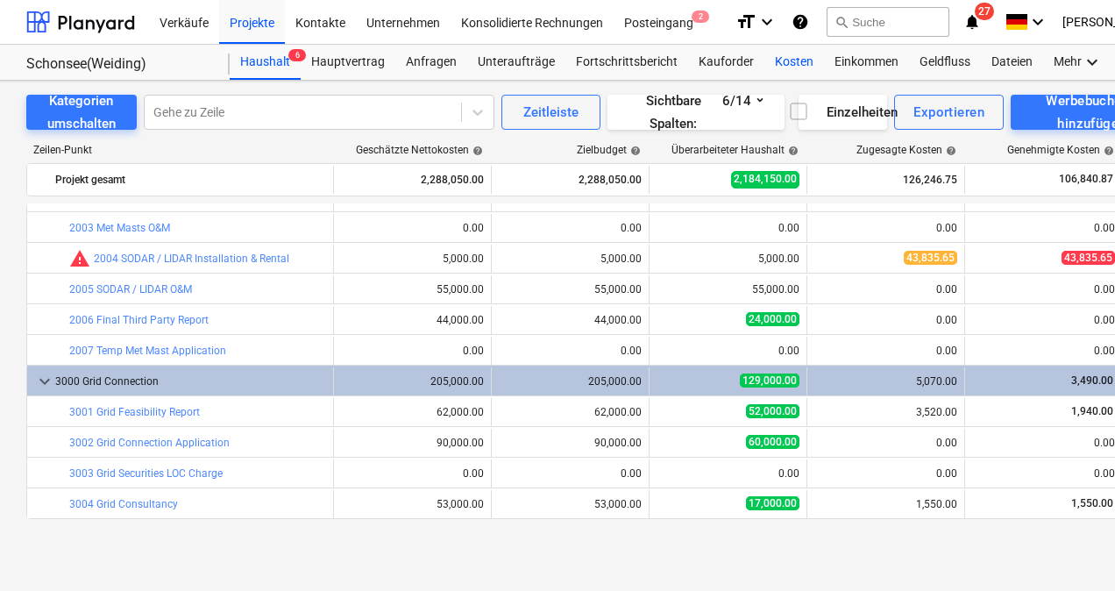
click at [802, 53] on div "Kosten" at bounding box center [795, 62] width 60 height 35
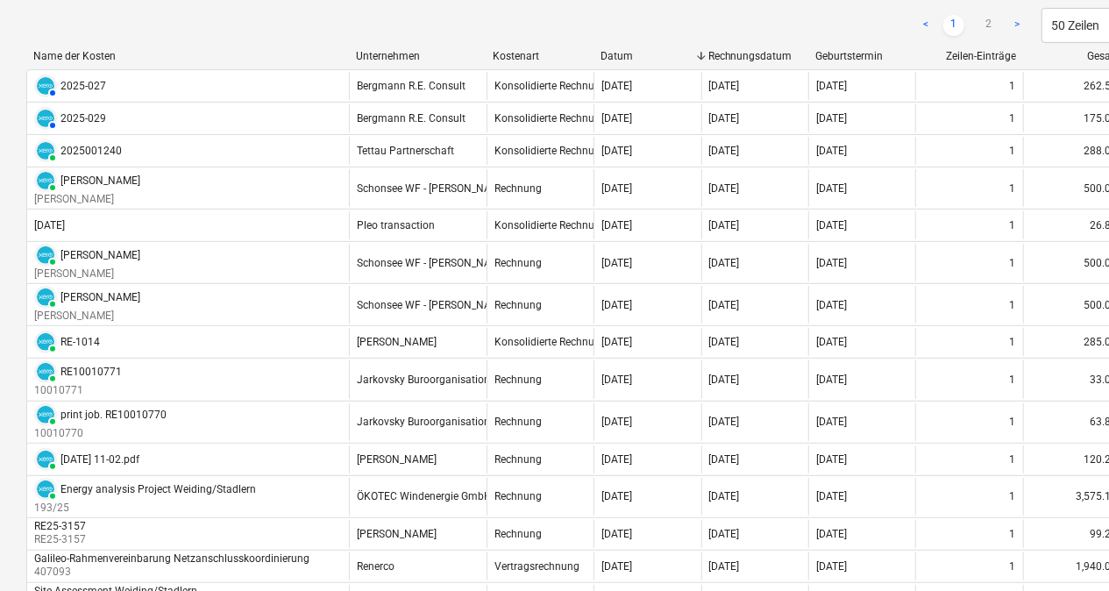
scroll to position [220, 0]
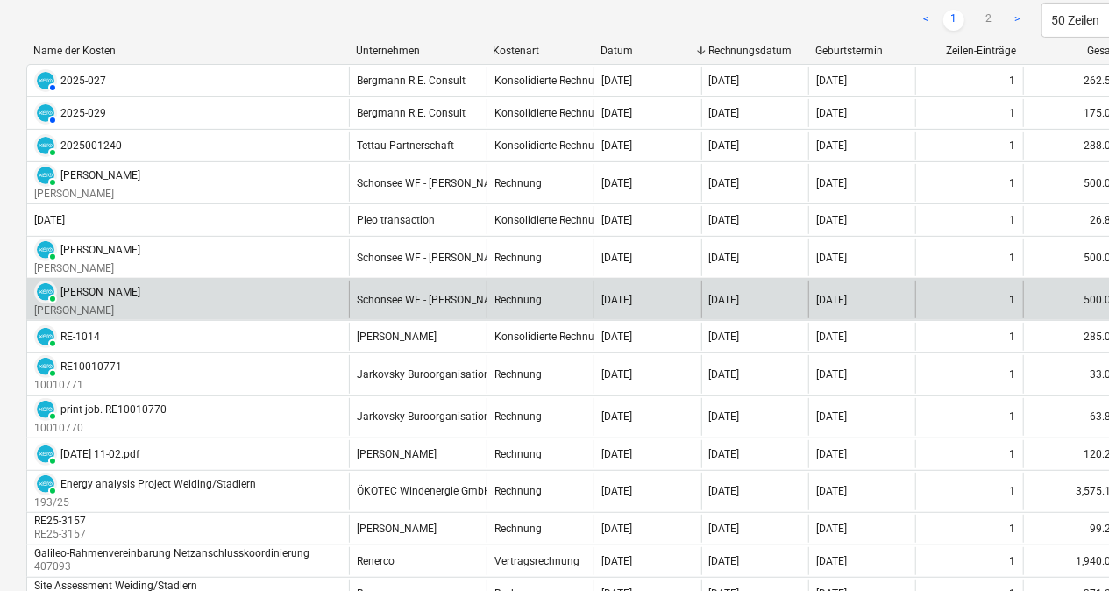
click at [128, 305] on div "PAID [PERSON_NAME] [PERSON_NAME]" at bounding box center [188, 300] width 322 height 38
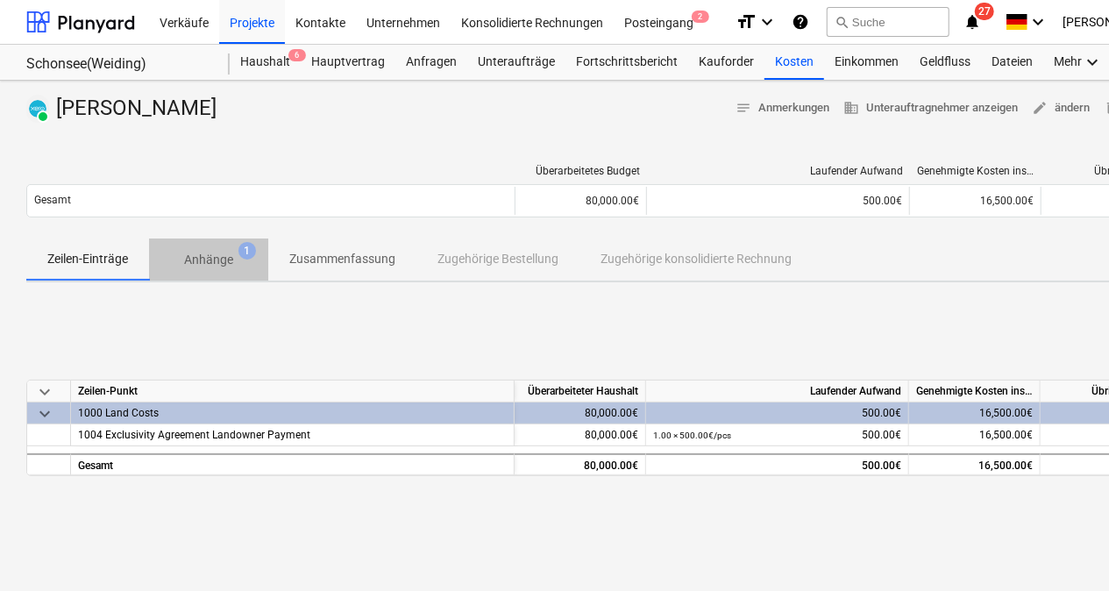
click at [225, 262] on p "Anhänge" at bounding box center [208, 260] width 49 height 18
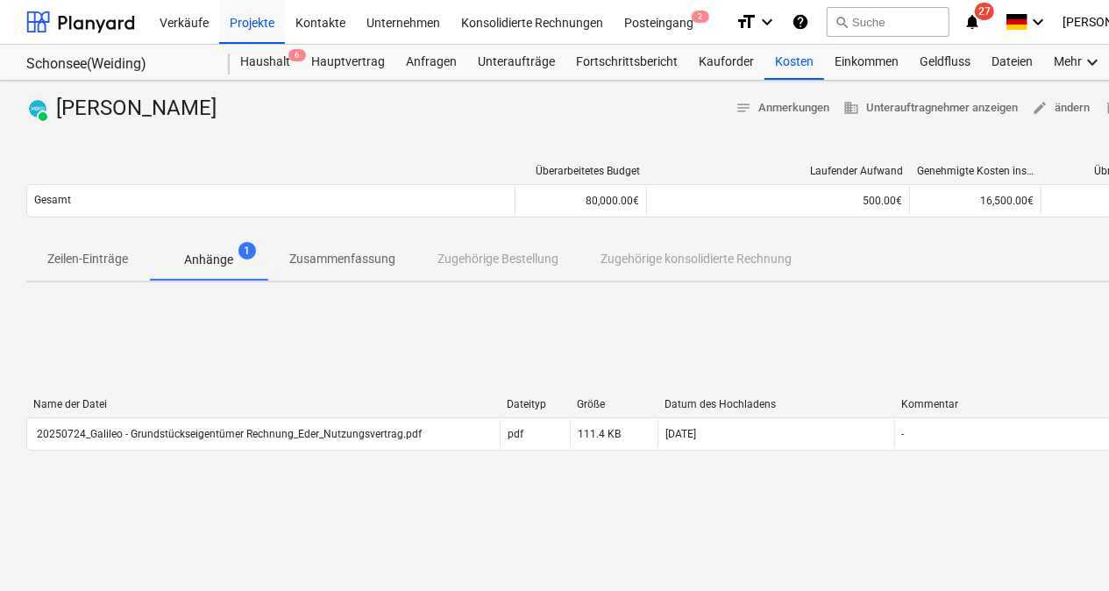
scroll to position [95, 0]
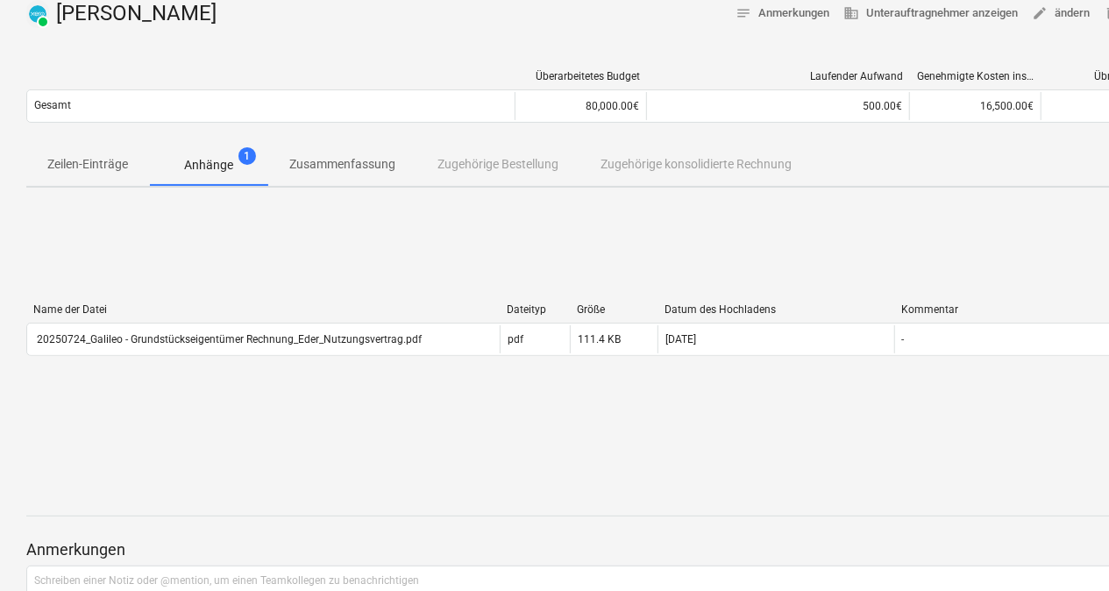
click at [327, 160] on p "Zusammenfassung" at bounding box center [342, 164] width 106 height 18
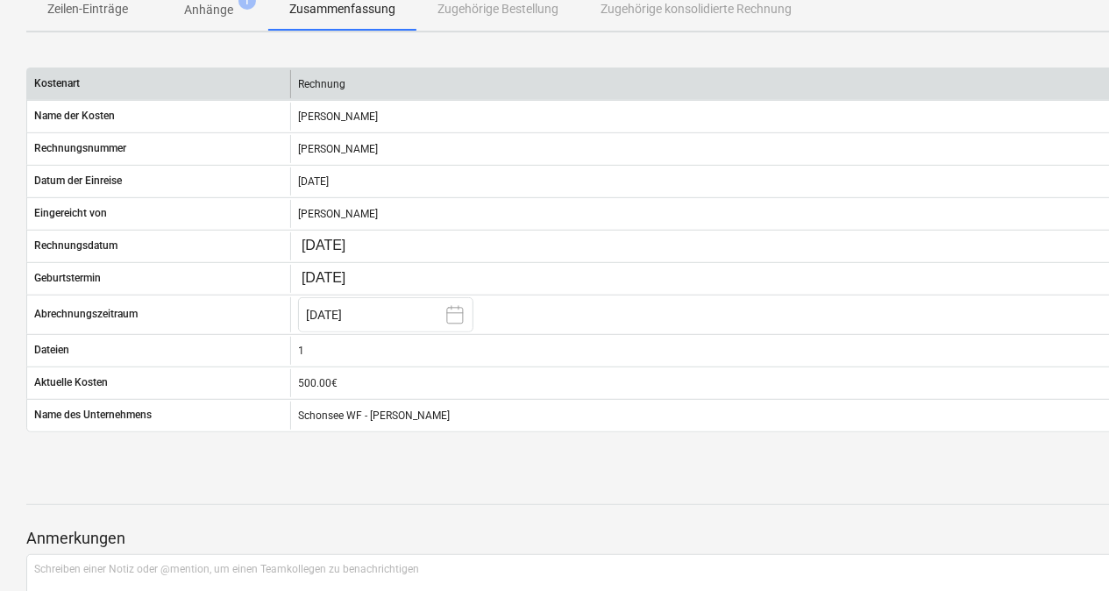
scroll to position [253, 0]
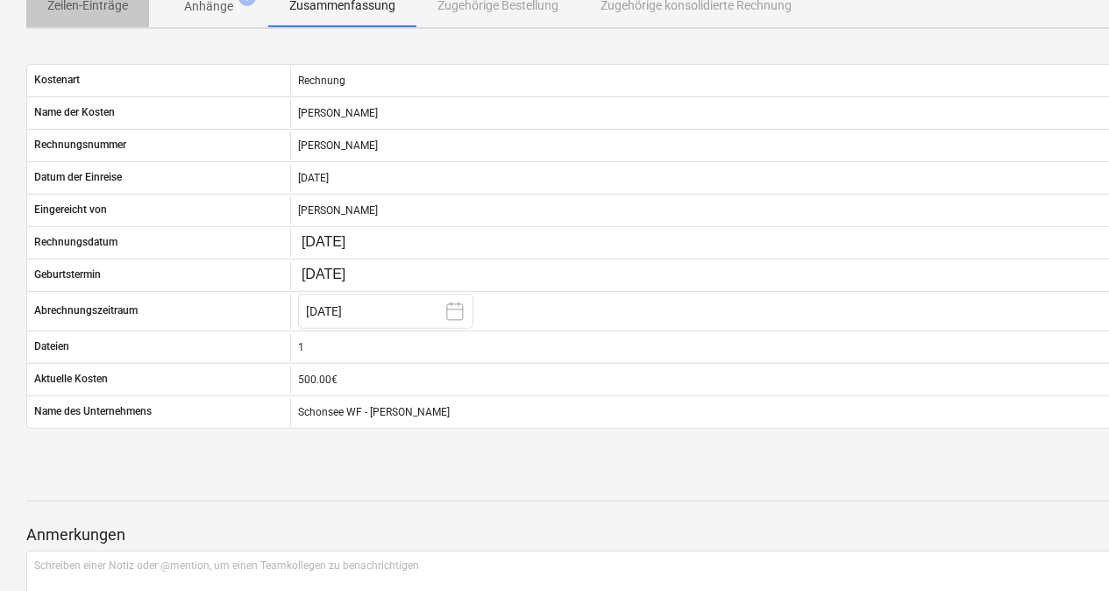
click at [101, 16] on span "Zeilen-Einträge" at bounding box center [87, 5] width 123 height 29
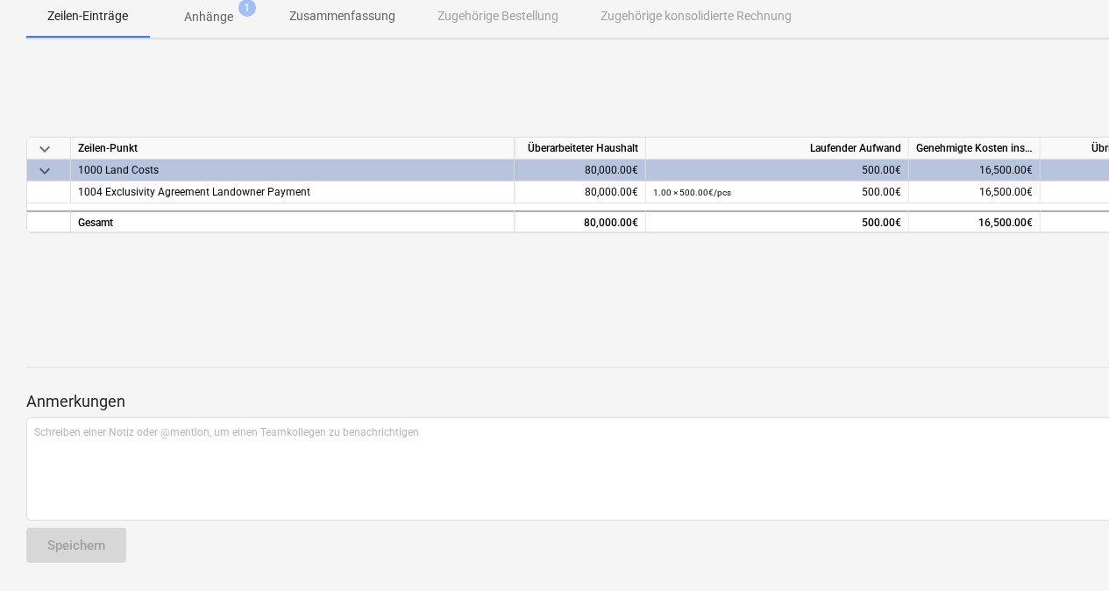
scroll to position [241, 0]
